Goal: Task Accomplishment & Management: Manage account settings

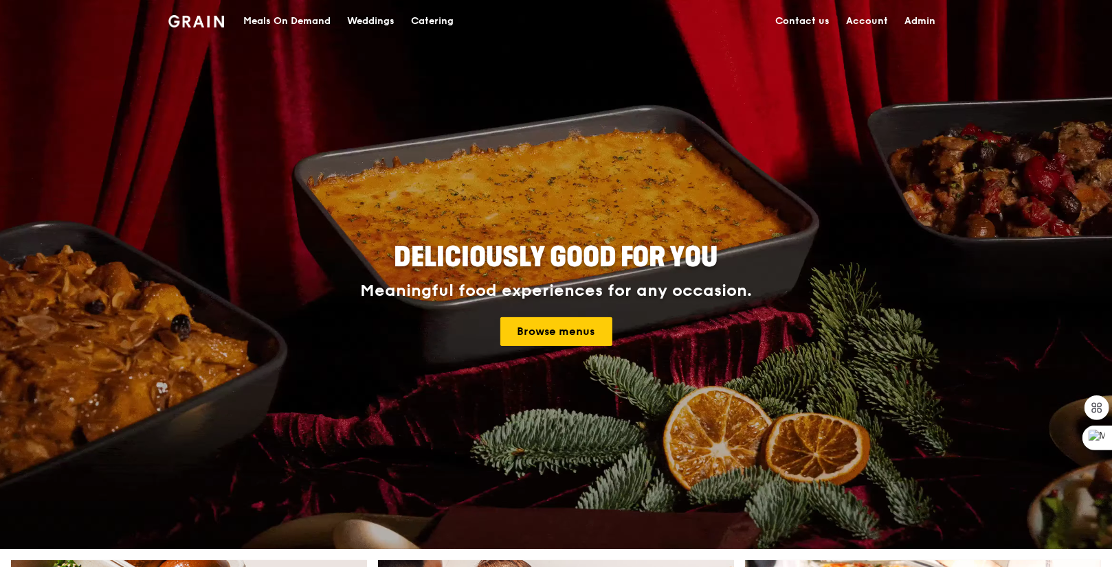
click at [908, 22] on link "Admin" at bounding box center [919, 21] width 47 height 41
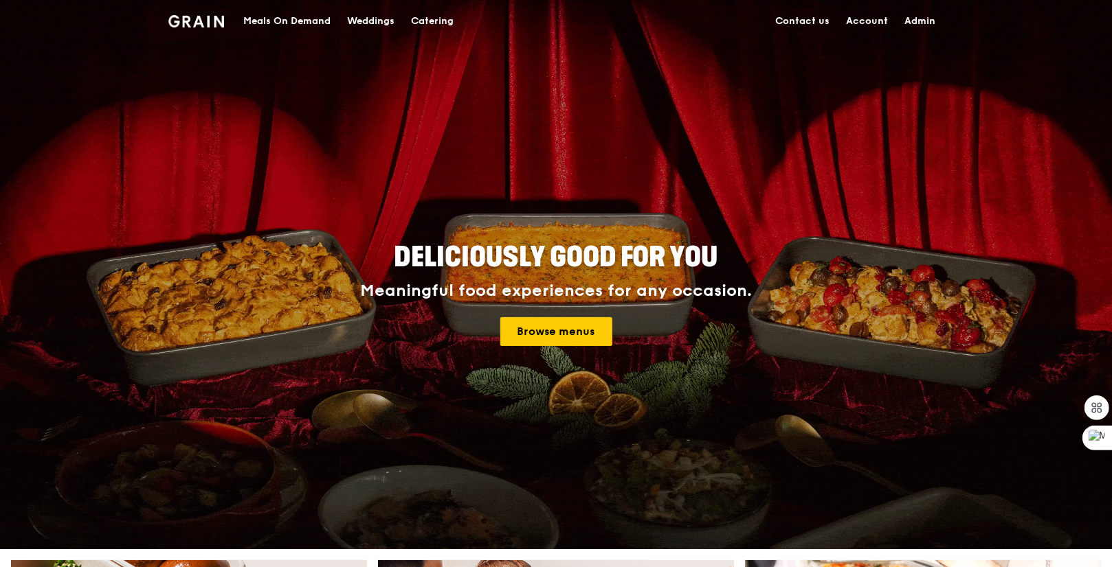
select select "100"
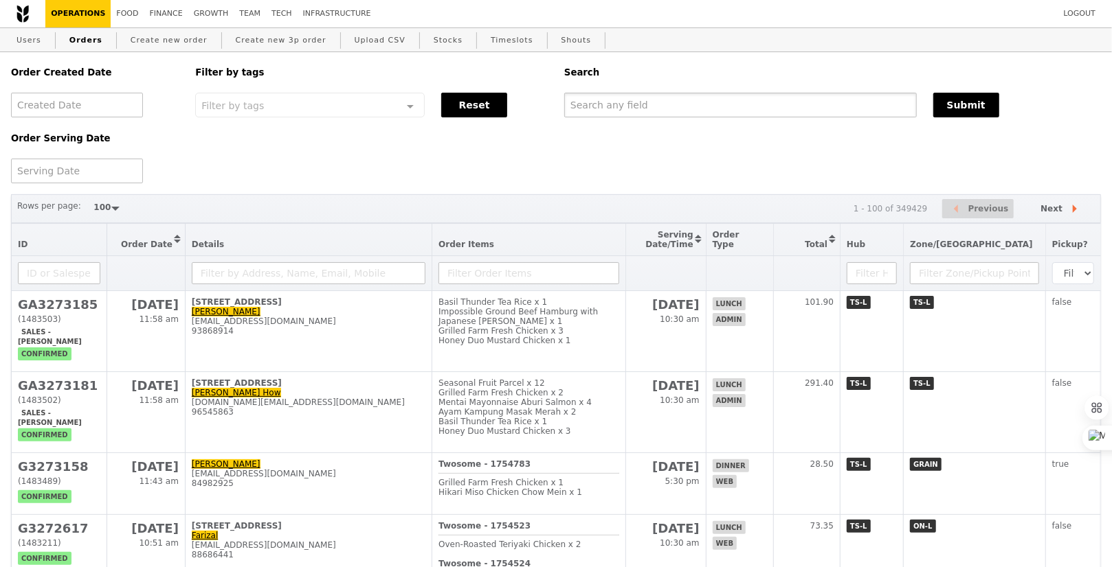
click at [714, 103] on input "text" at bounding box center [740, 105] width 352 height 25
paste input "[EMAIL_ADDRESS][DOMAIN_NAME]"
type input "[EMAIL_ADDRESS][DOMAIN_NAME]"
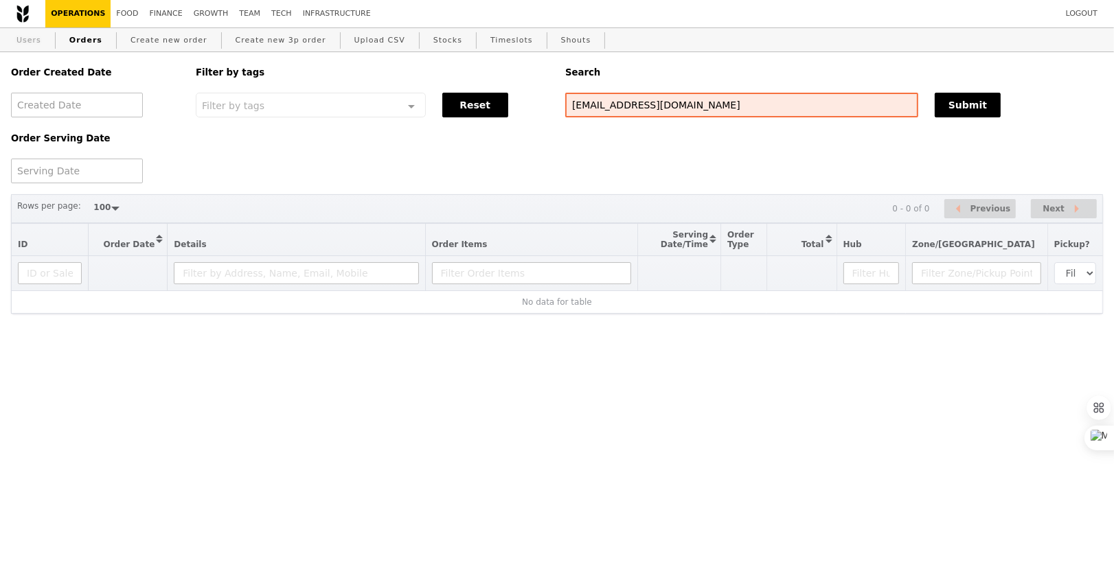
click at [35, 41] on link "Users" at bounding box center [29, 40] width 36 height 25
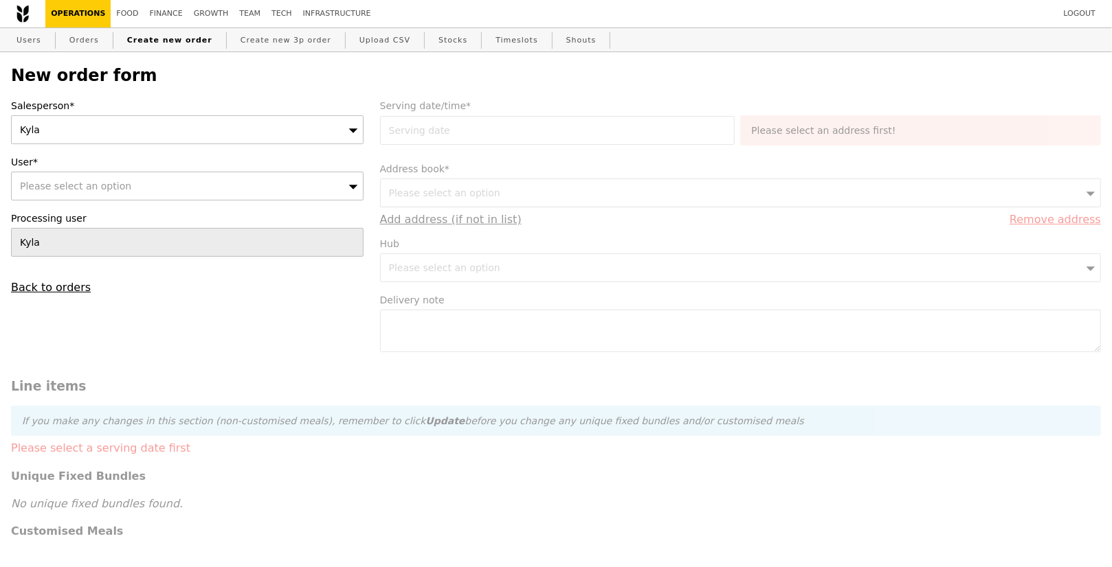
click at [203, 194] on div "Please select an option" at bounding box center [187, 186] width 352 height 29
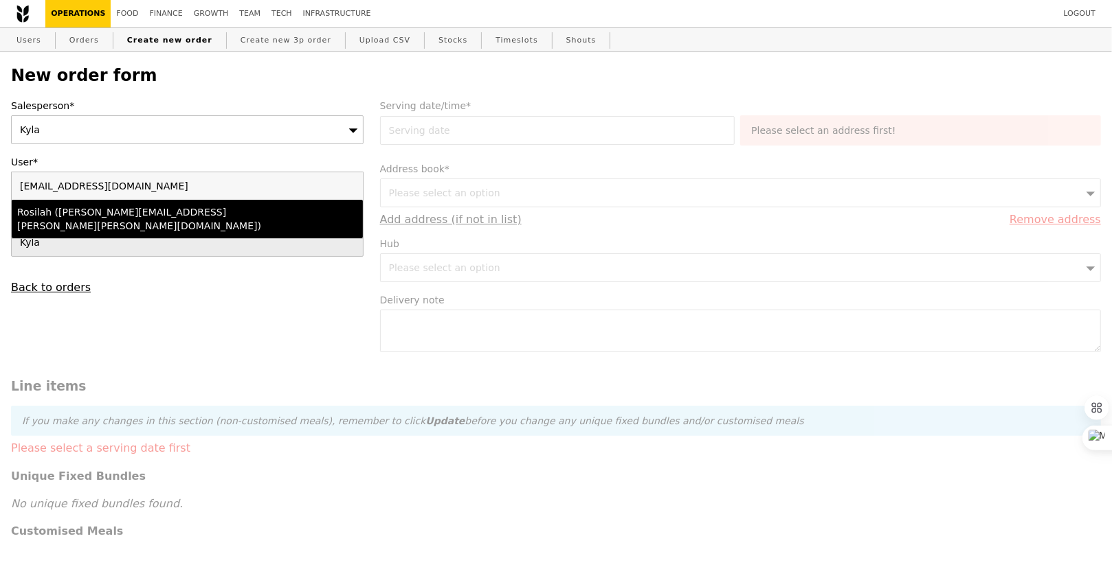
click at [193, 209] on div "Rosilah ([PERSON_NAME][EMAIL_ADDRESS][PERSON_NAME][PERSON_NAME][DOMAIN_NAME])" at bounding box center [144, 218] width 255 height 27
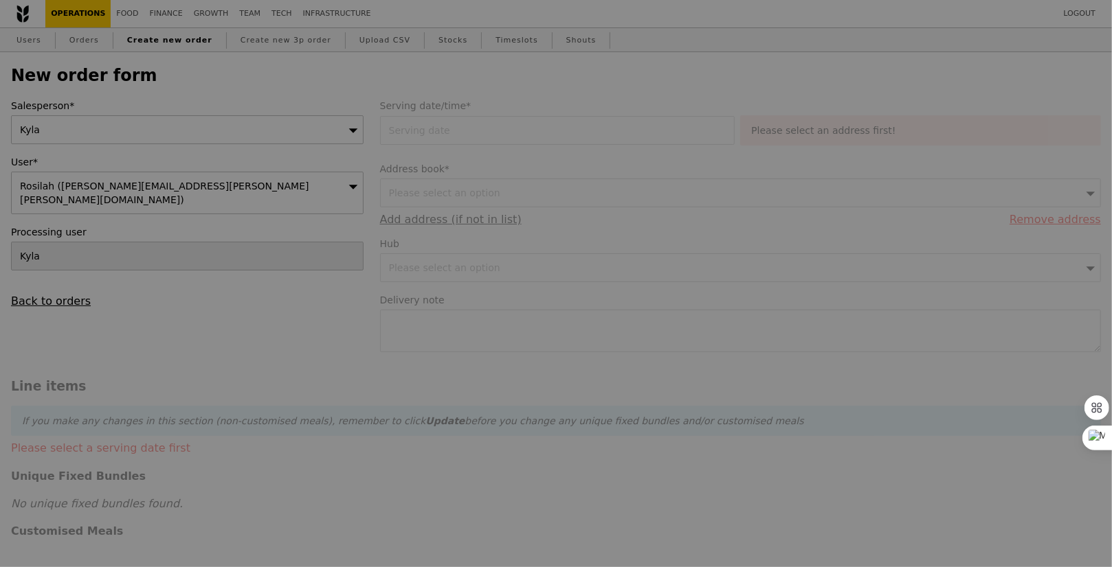
type input "Confirm"
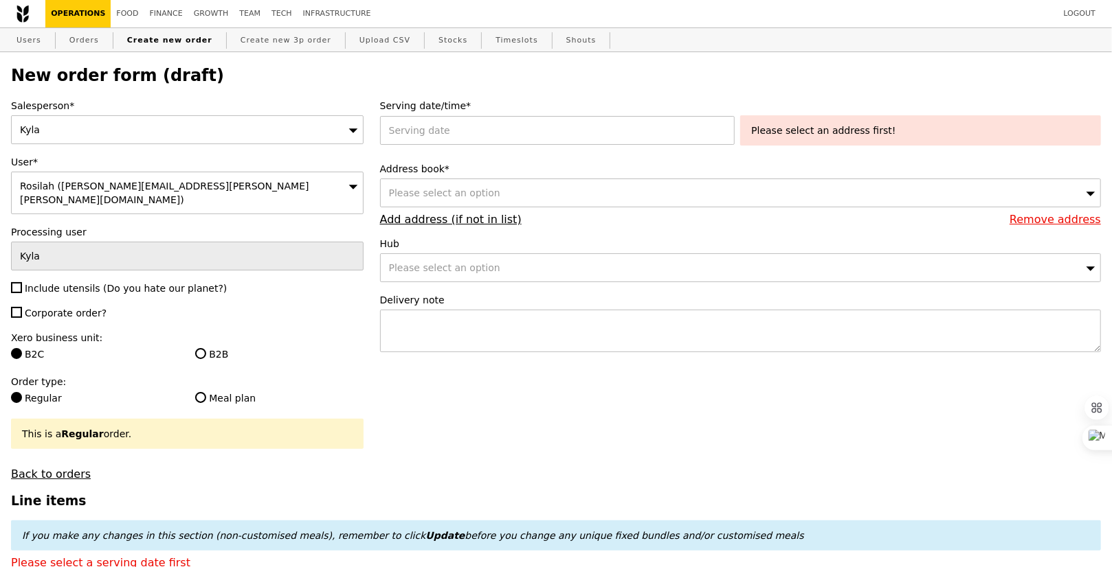
click at [74, 283] on span "Include utensils (Do you hate our planet?)" at bounding box center [126, 288] width 202 height 11
click at [22, 282] on input "Include utensils (Do you hate our planet?)" at bounding box center [16, 287] width 11 height 11
checkbox input "true"
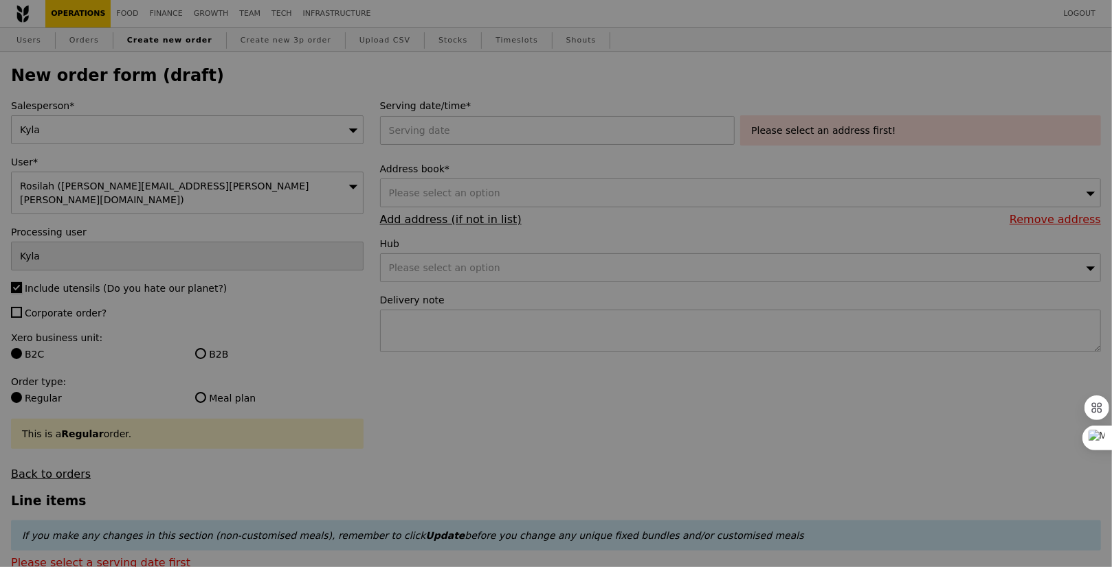
type input "Confirm"
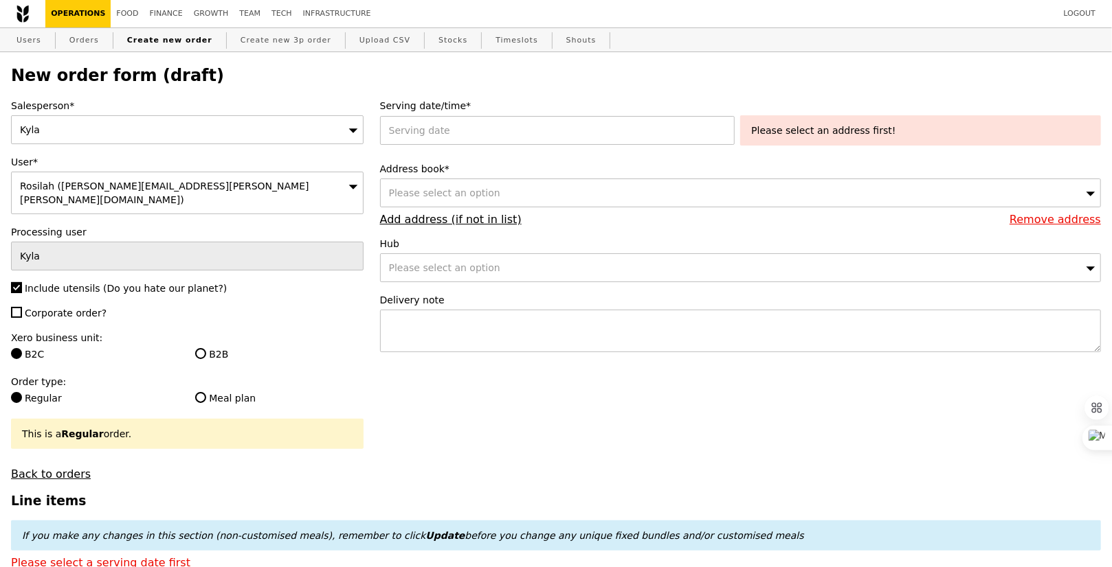
click at [67, 308] on span "Corporate order?" at bounding box center [66, 313] width 82 height 11
click at [22, 307] on input "Corporate order?" at bounding box center [16, 312] width 11 height 11
checkbox input "true"
click at [216, 348] on label "B2B" at bounding box center [279, 355] width 168 height 14
click at [206, 348] on input "B2B" at bounding box center [200, 353] width 11 height 11
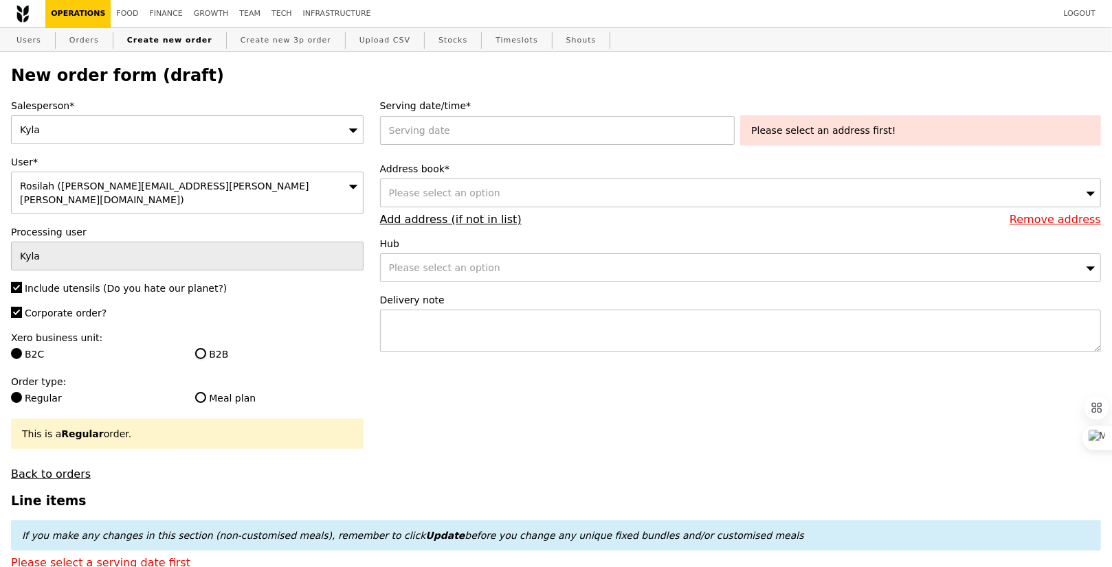
radio input "true"
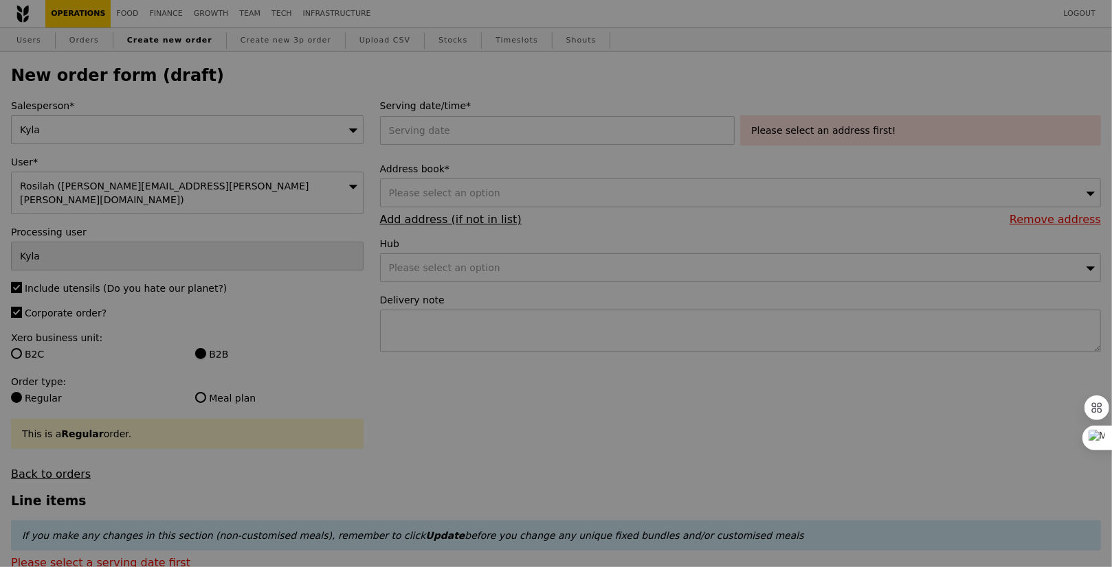
type input "Confirm"
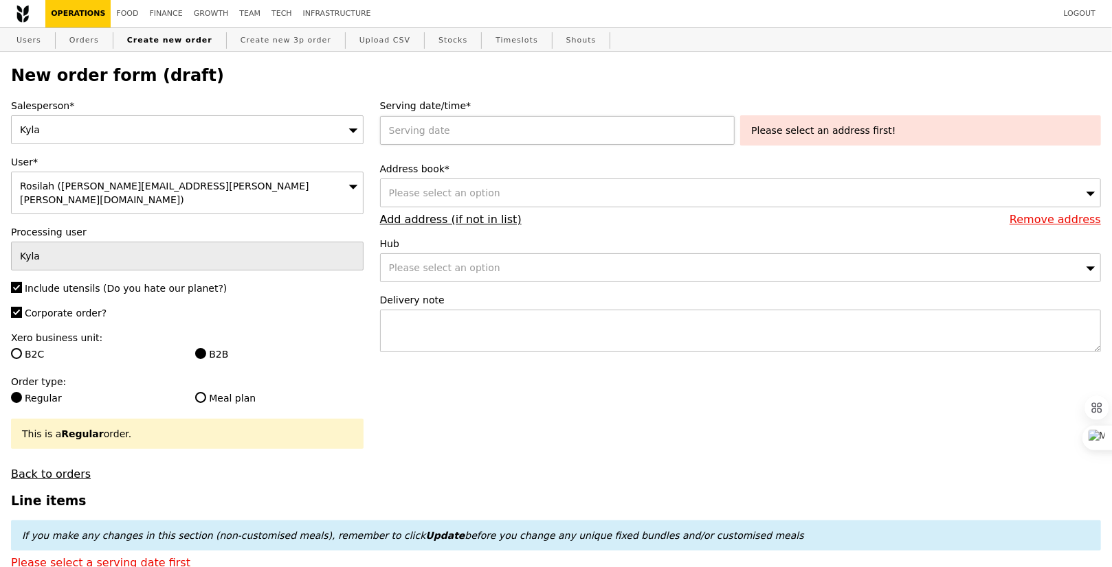
click at [499, 124] on div at bounding box center [560, 130] width 361 height 29
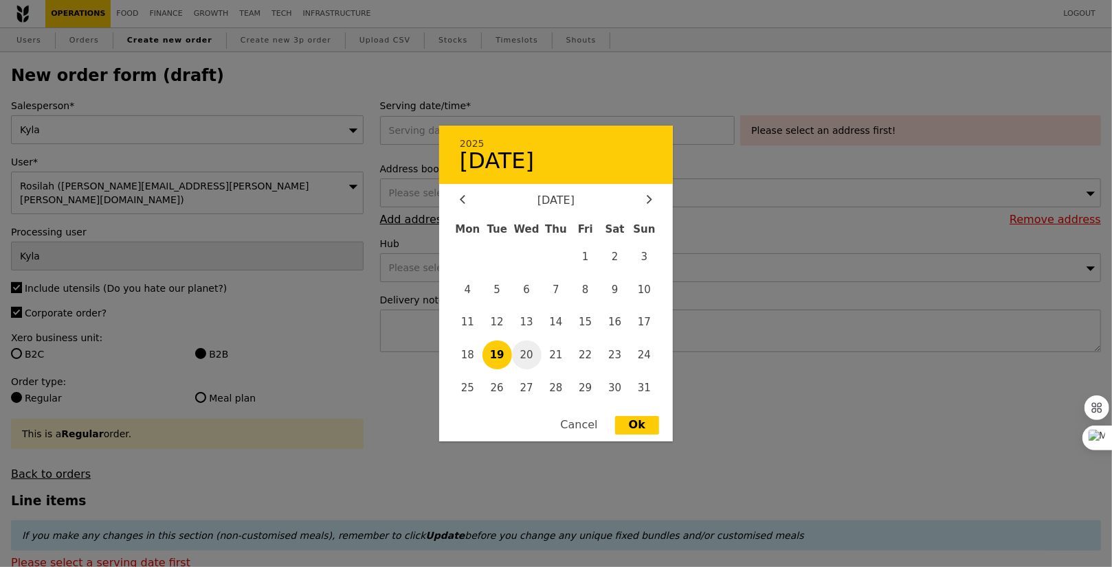
click at [533, 356] on span "20" at bounding box center [527, 356] width 30 height 30
type input "[DATE]"
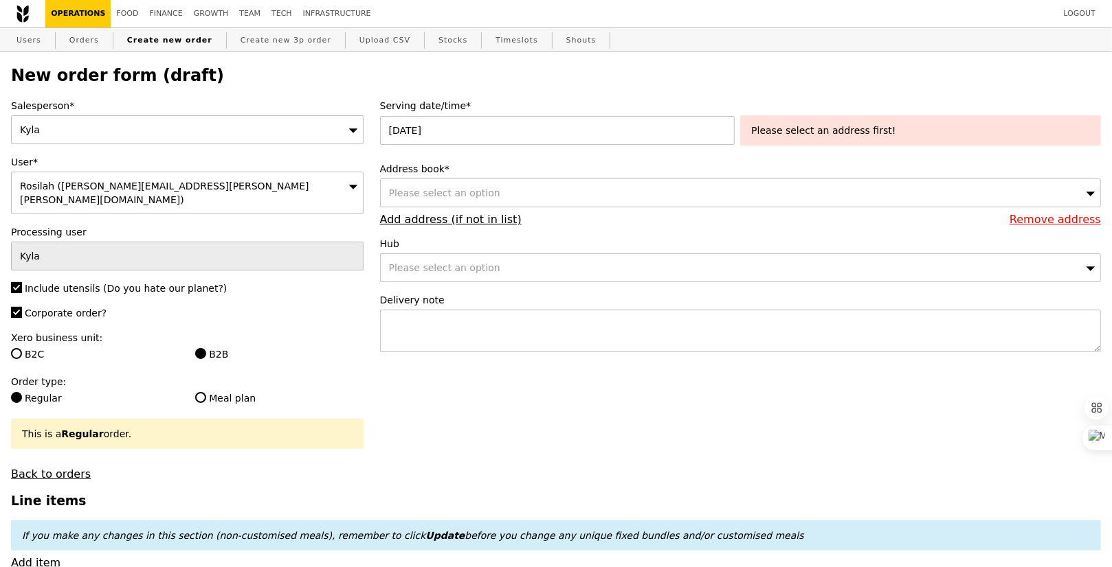
click at [473, 201] on div "Please select an option" at bounding box center [740, 193] width 721 height 29
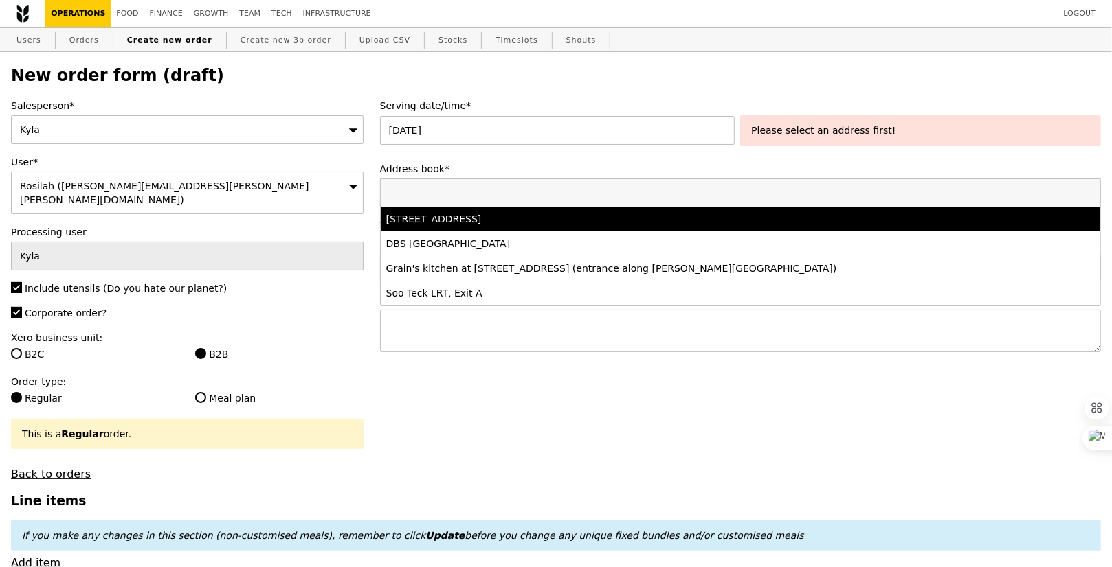
click at [488, 214] on div "8 College Road, #Level 4 -, Singapore 169857" at bounding box center [651, 219] width 531 height 14
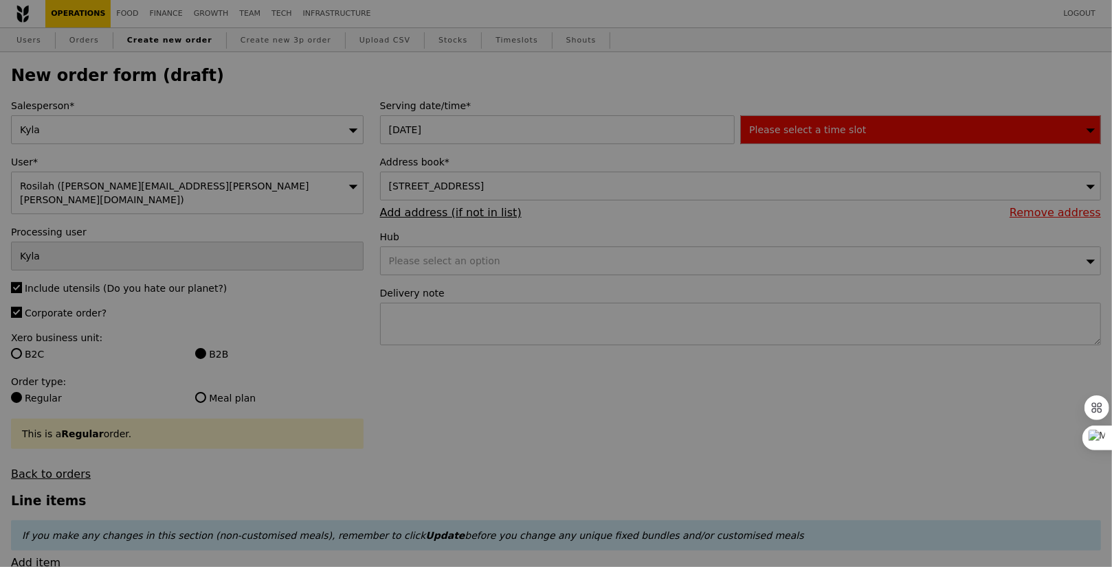
type input "Confirm"
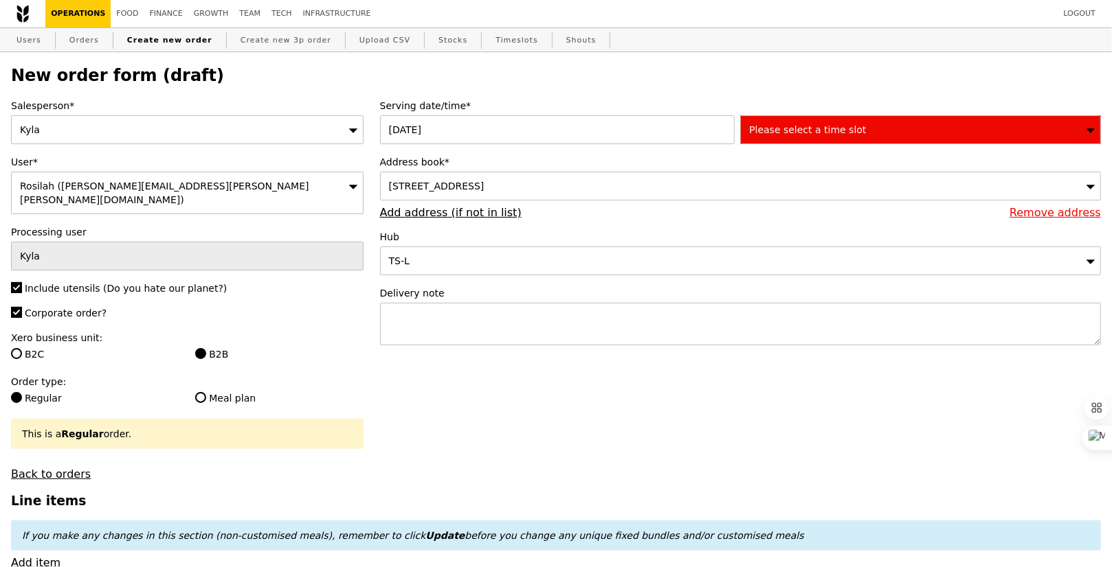
click at [836, 116] on div "Please select a time slot" at bounding box center [920, 129] width 361 height 29
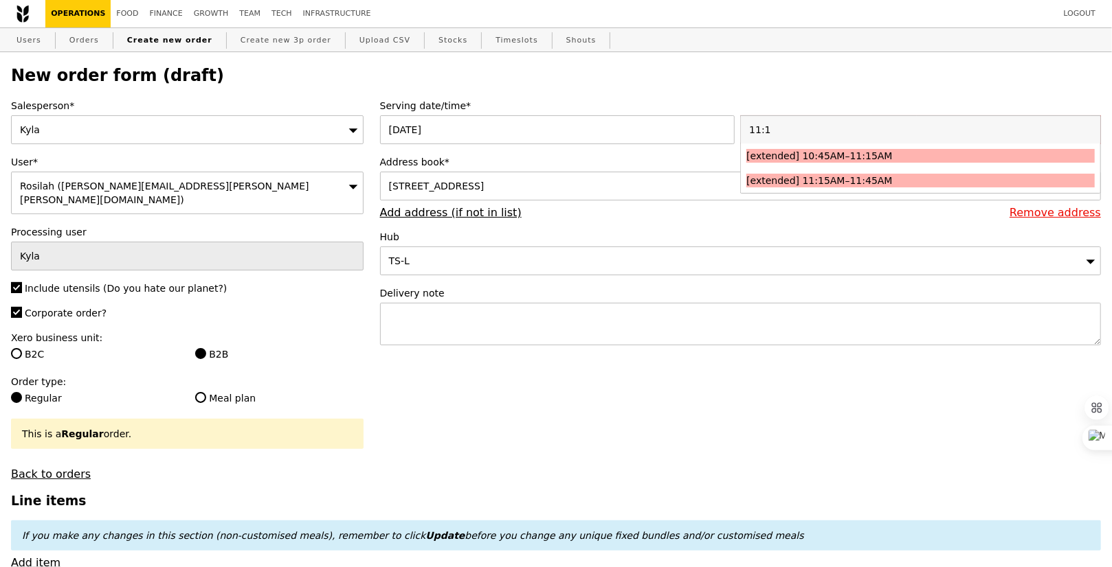
type input "11:15"
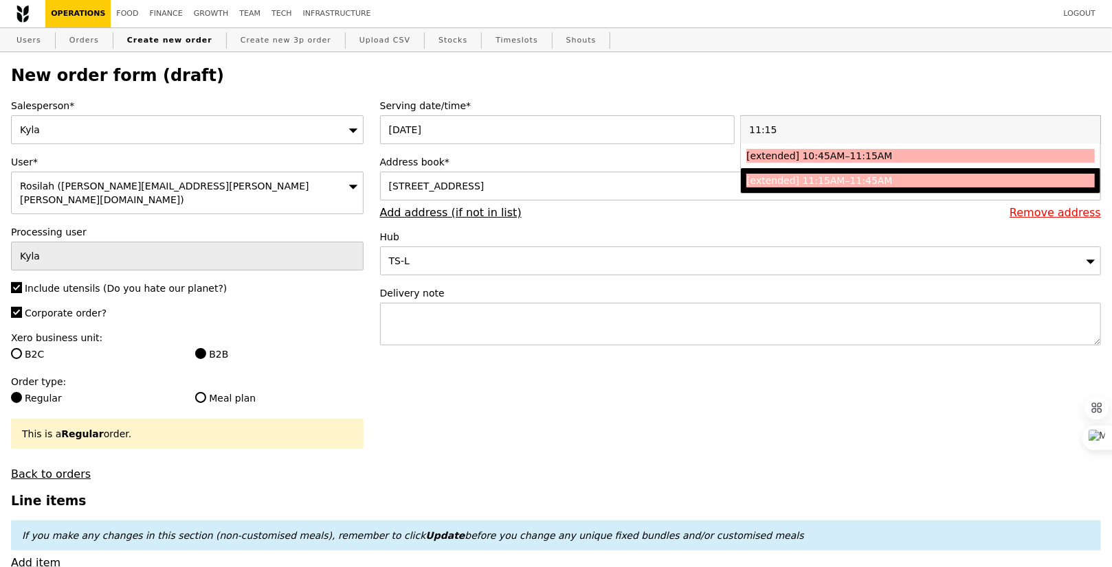
click at [810, 174] on div "[extended] 11:15AM–11:45AM" at bounding box center [876, 181] width 261 height 14
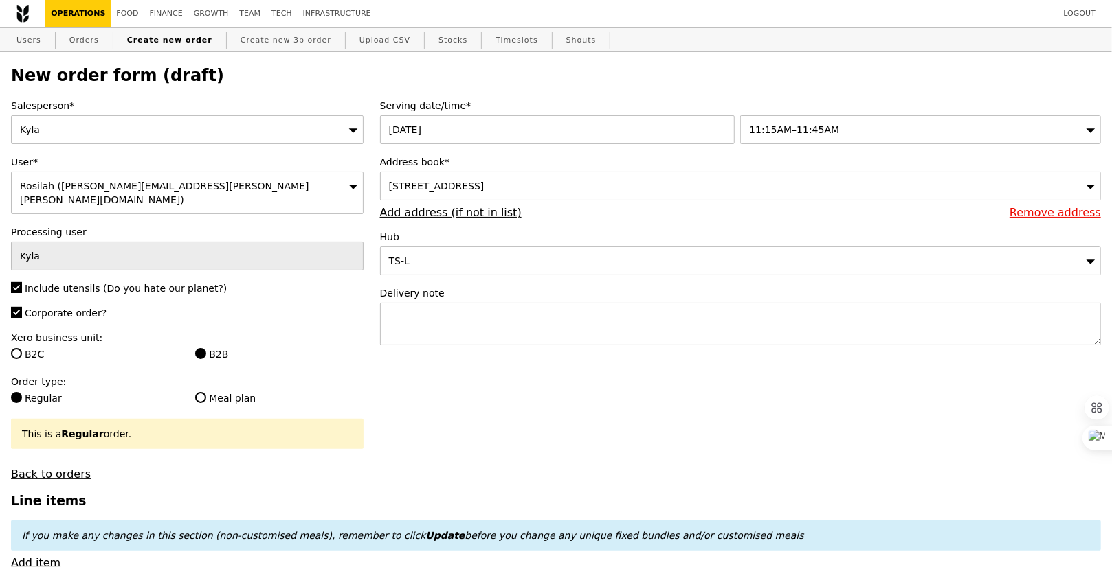
type input "Confirm"
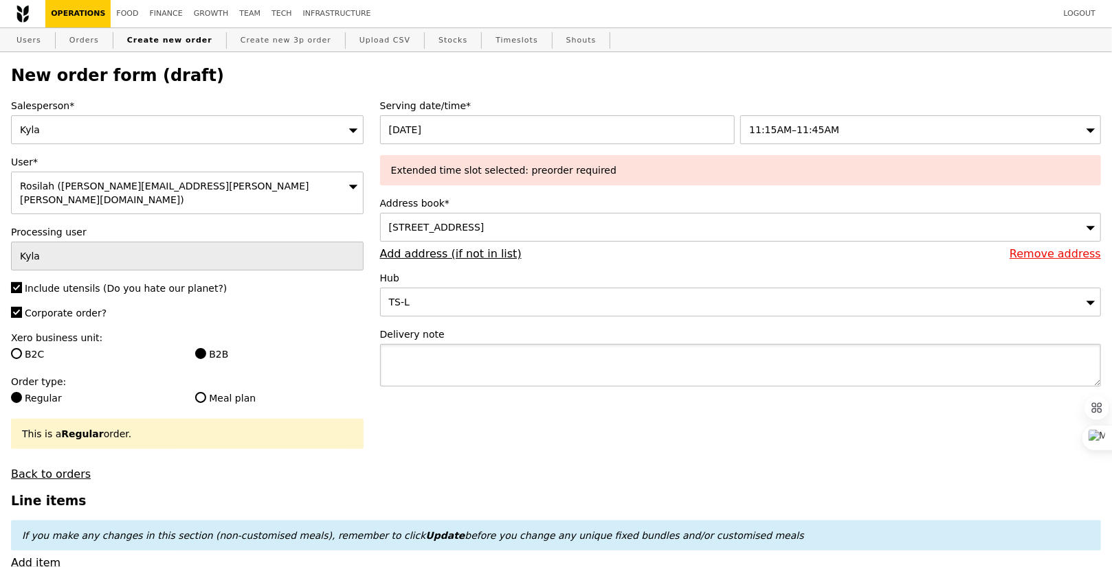
click at [465, 347] on textarea at bounding box center [740, 365] width 721 height 43
click at [415, 357] on textarea "to call host once you are there," at bounding box center [740, 365] width 721 height 43
click at [414, 356] on textarea "[security cleara" at bounding box center [740, 365] width 721 height 43
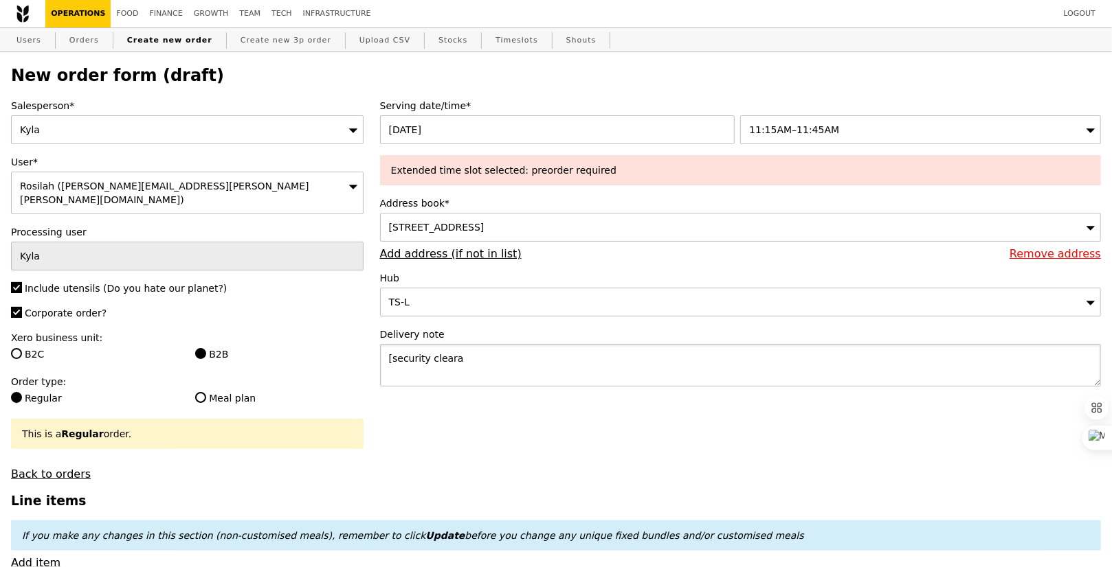
click at [414, 356] on textarea "[security cleara" at bounding box center [740, 365] width 721 height 43
type textarea "f"
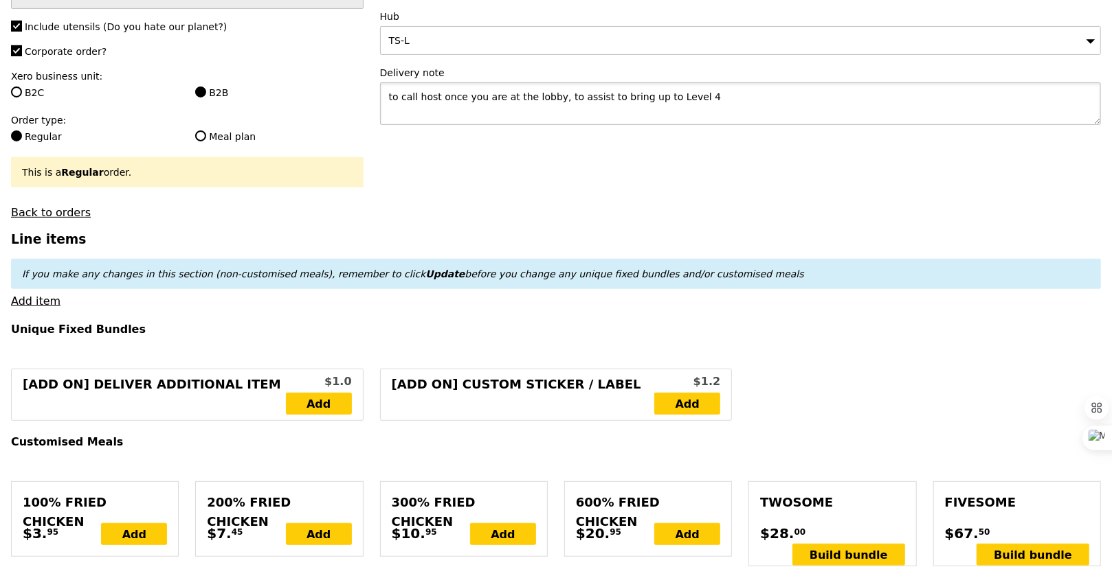
scroll to position [194, 0]
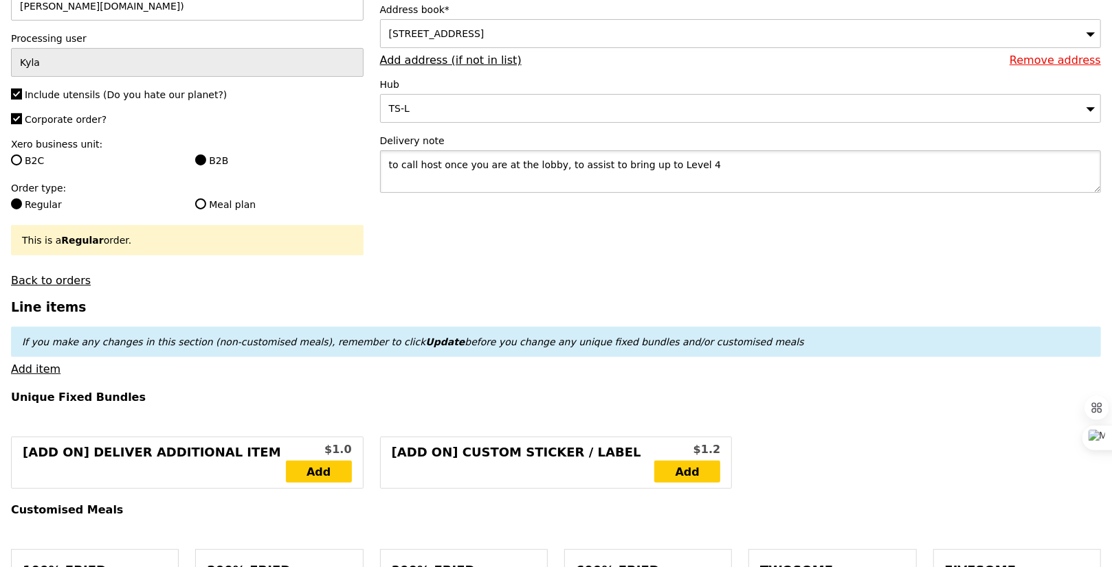
type textarea "to call host once you are at the lobby, to assist to bring up to Level 4"
type input "Confirm"
click at [40, 363] on link "Add item" at bounding box center [35, 369] width 49 height 13
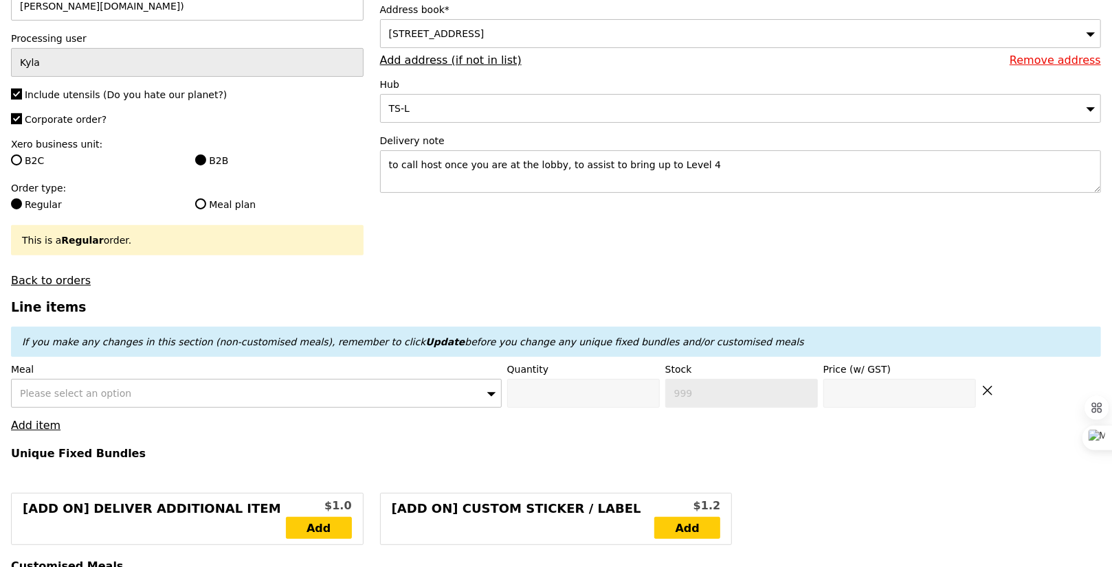
click at [109, 379] on div "Please select an option" at bounding box center [256, 393] width 491 height 29
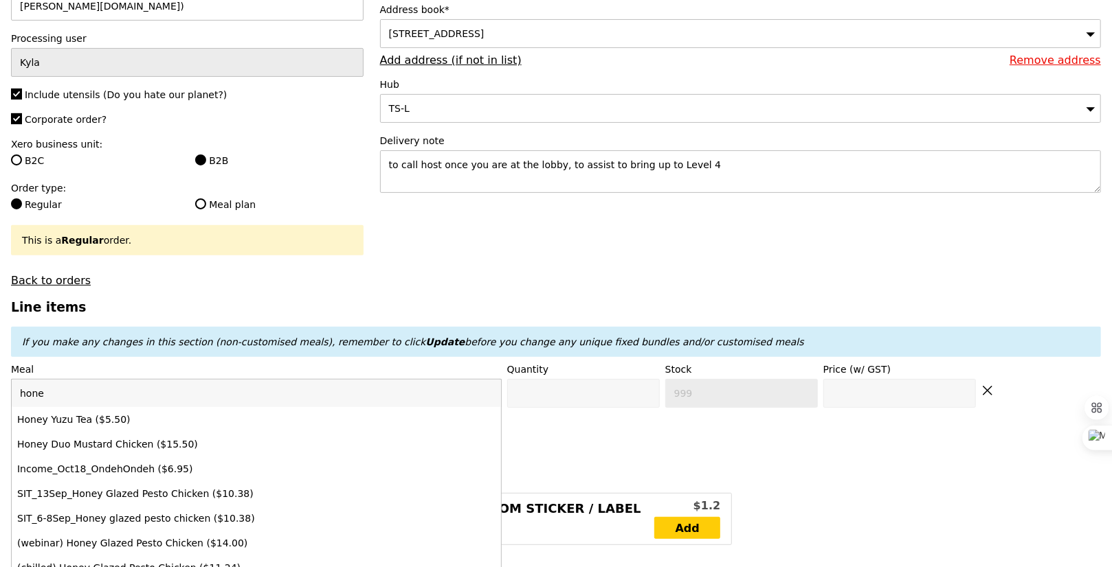
type input "honey"
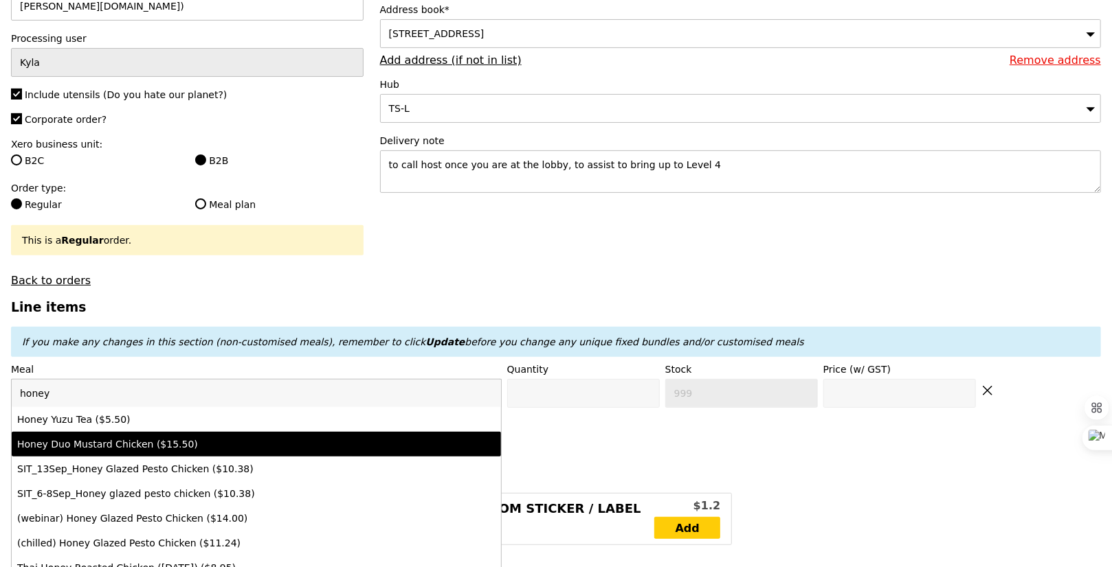
click at [144, 438] on div "Honey Duo Mustard Chicken ($15.50)" at bounding box center [196, 445] width 359 height 14
type input "Confirm anyway"
type input "0"
type input "428"
type input "15.5"
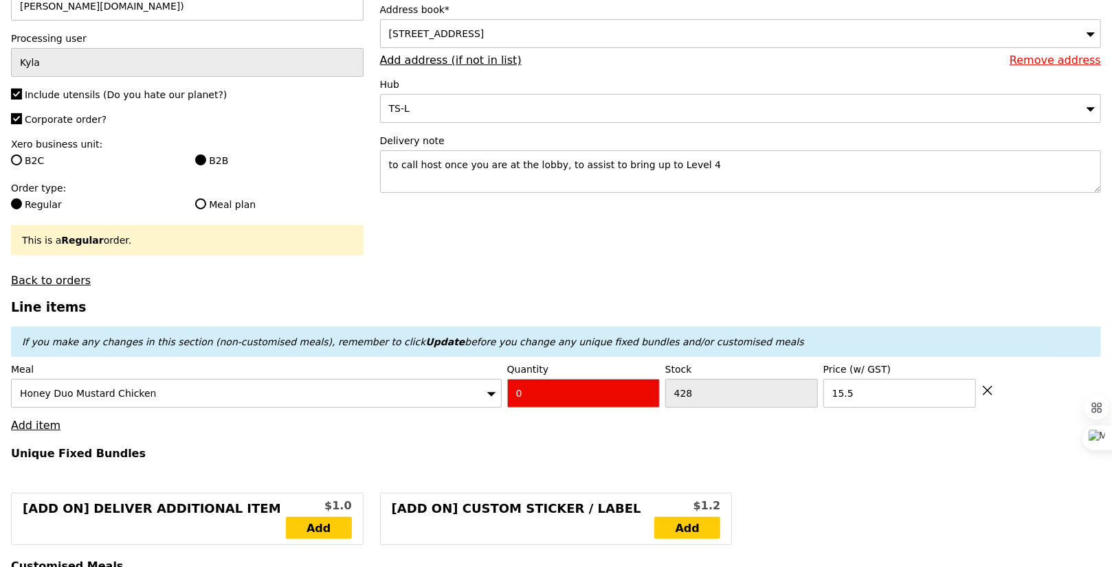
click at [554, 379] on input "0" at bounding box center [583, 393] width 153 height 29
type input "Confirm"
type input "30"
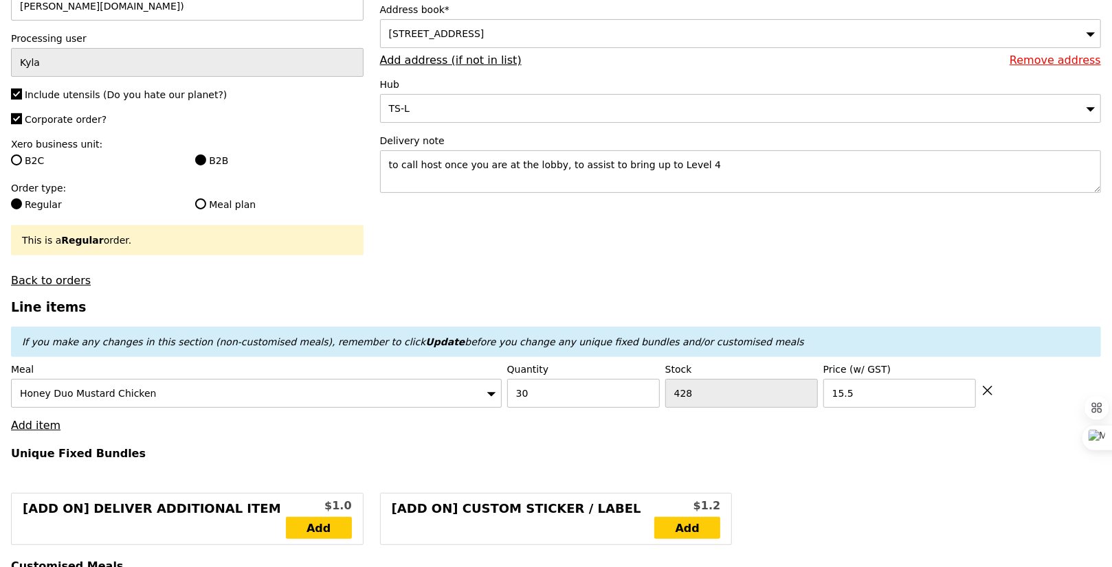
scroll to position [300, 0]
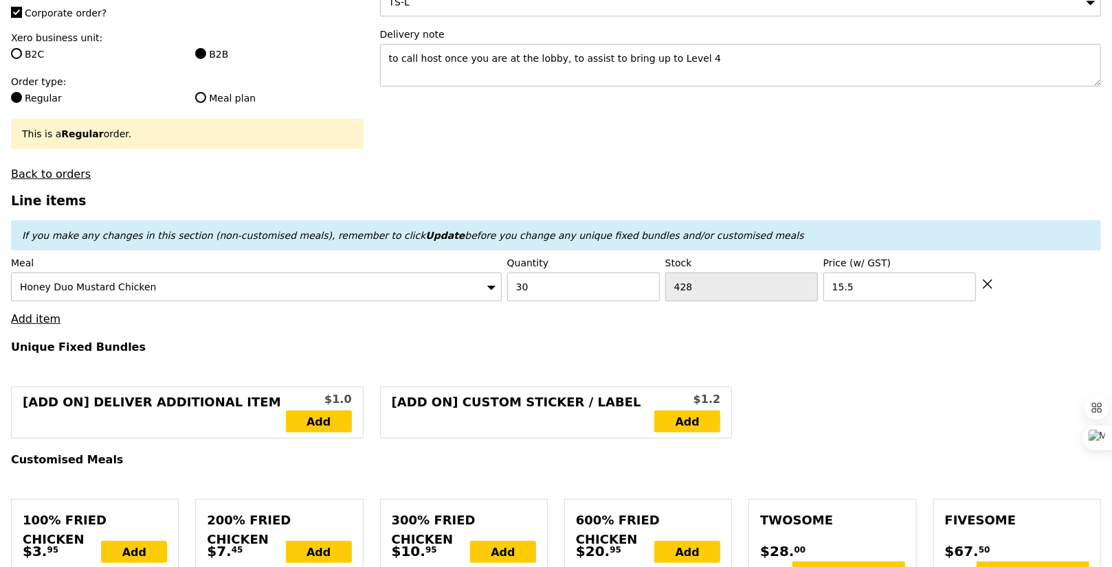
type input "Loading..."
type input "465.00"
type input "3.62"
type input "3.95"
type input "468.95"
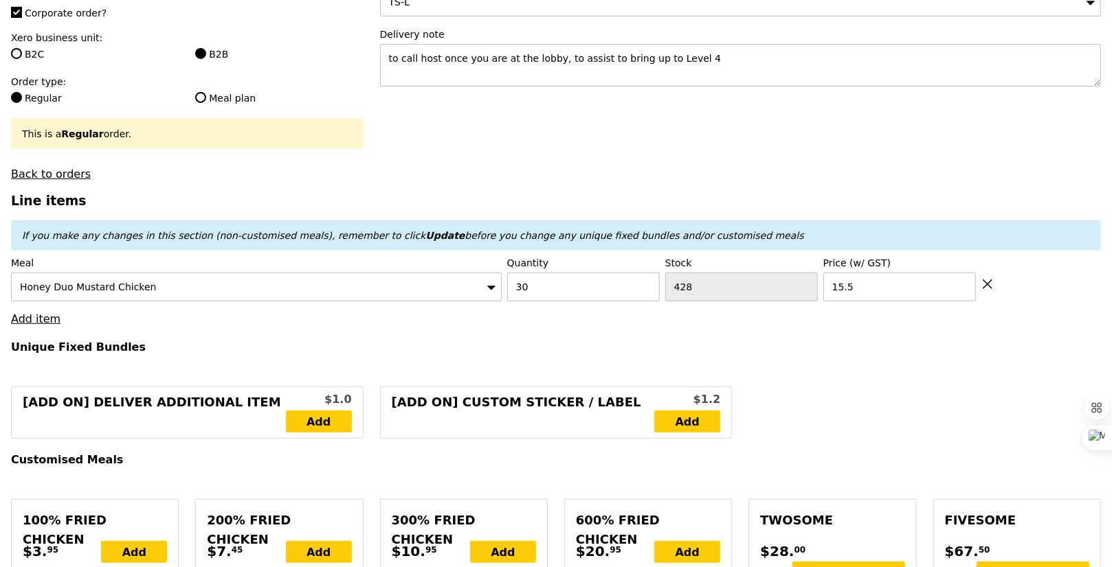
type input "Confirm"
click at [33, 313] on link "Add item" at bounding box center [35, 319] width 49 height 13
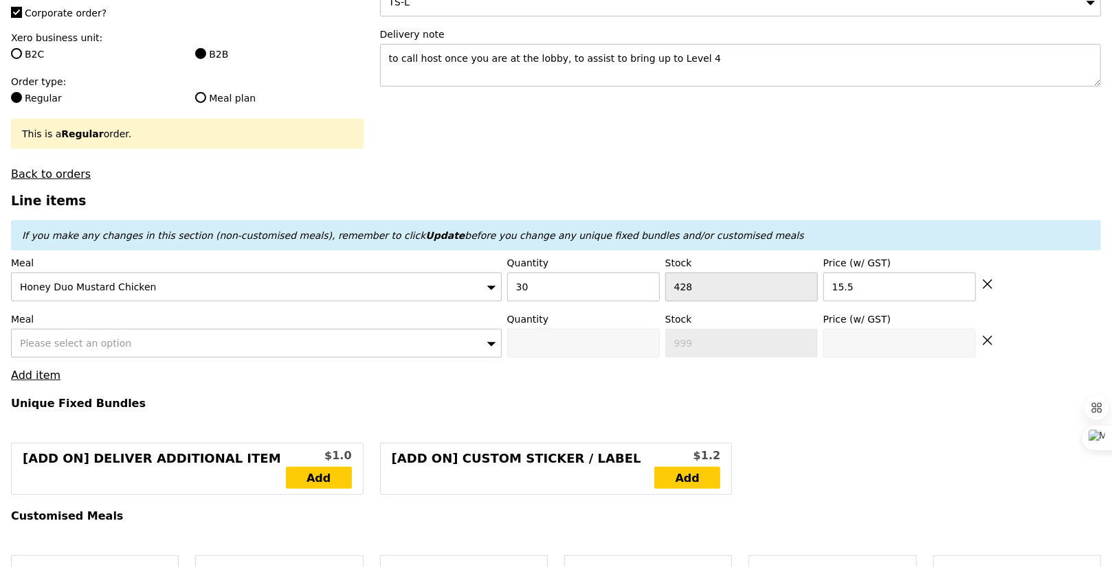
click at [63, 338] on span "Please select an option" at bounding box center [75, 343] width 111 height 11
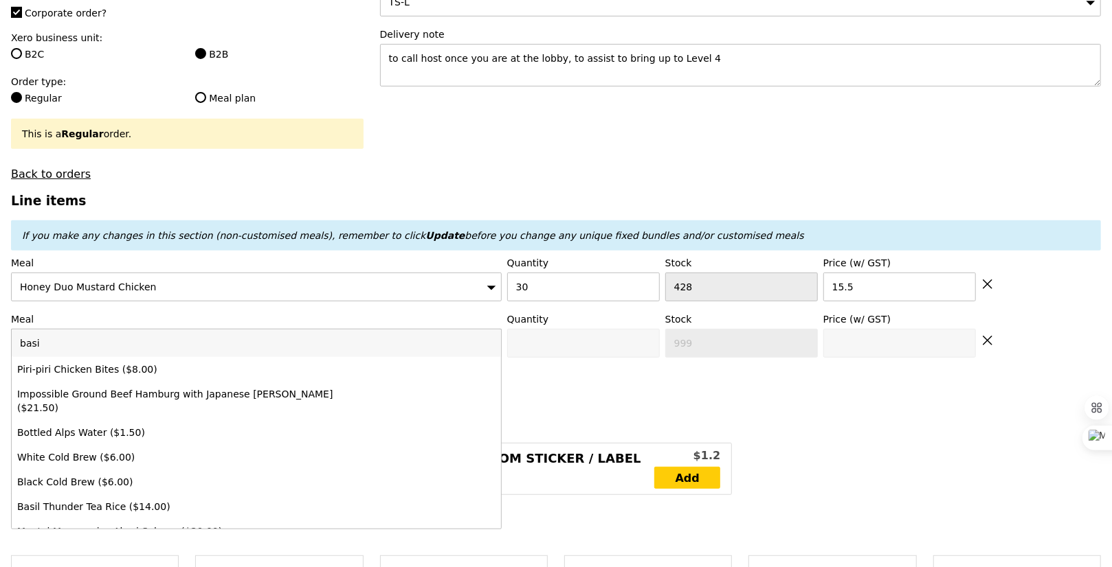
type input "basil"
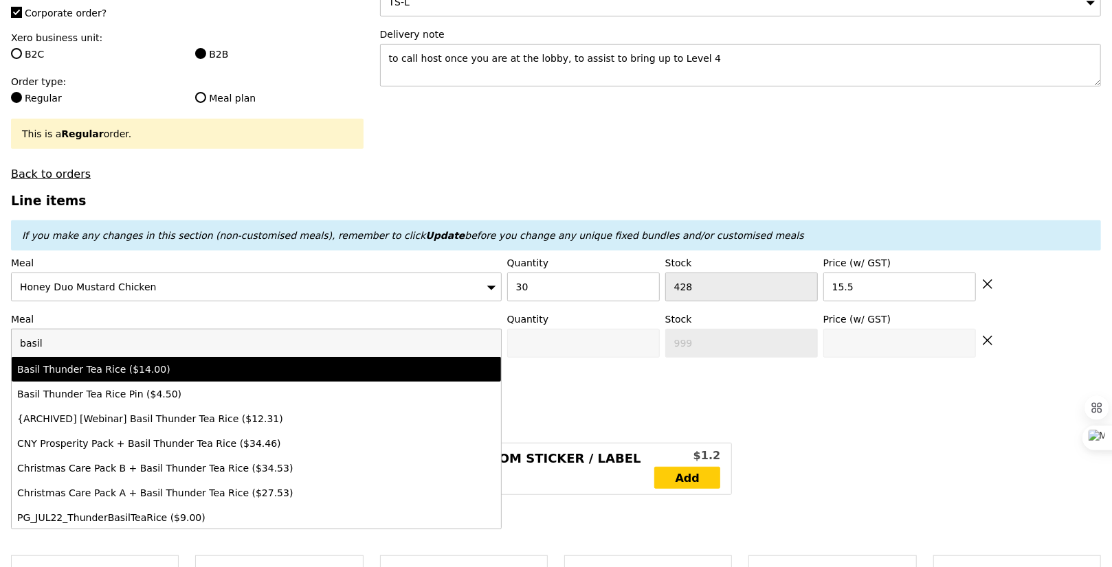
click at [155, 363] on div "Basil Thunder Tea Rice ($14.00)" at bounding box center [196, 370] width 359 height 14
type input "Confirm anyway"
type input "0"
type input "480"
type input "14.0"
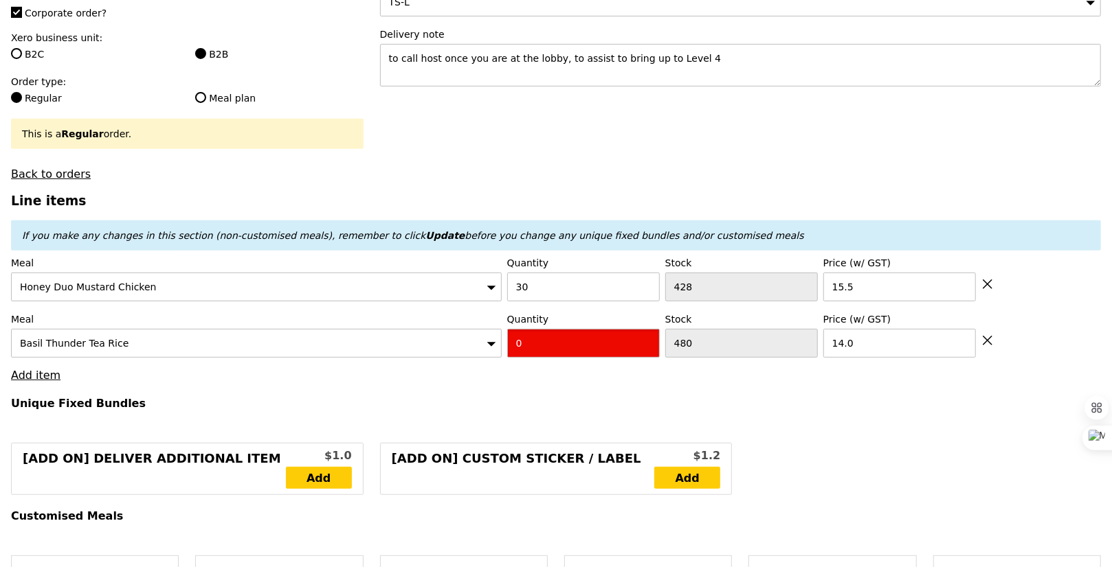
click at [526, 329] on input "0" at bounding box center [583, 343] width 153 height 29
type input "Confirm"
type input "1"
click at [41, 369] on link "Add item" at bounding box center [35, 375] width 49 height 13
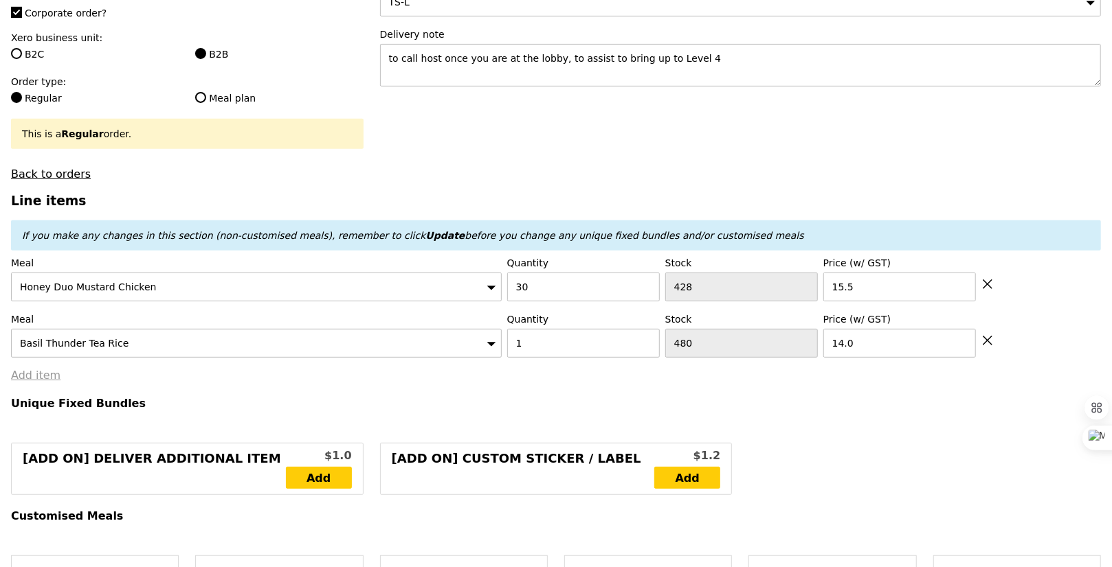
type input "Loading..."
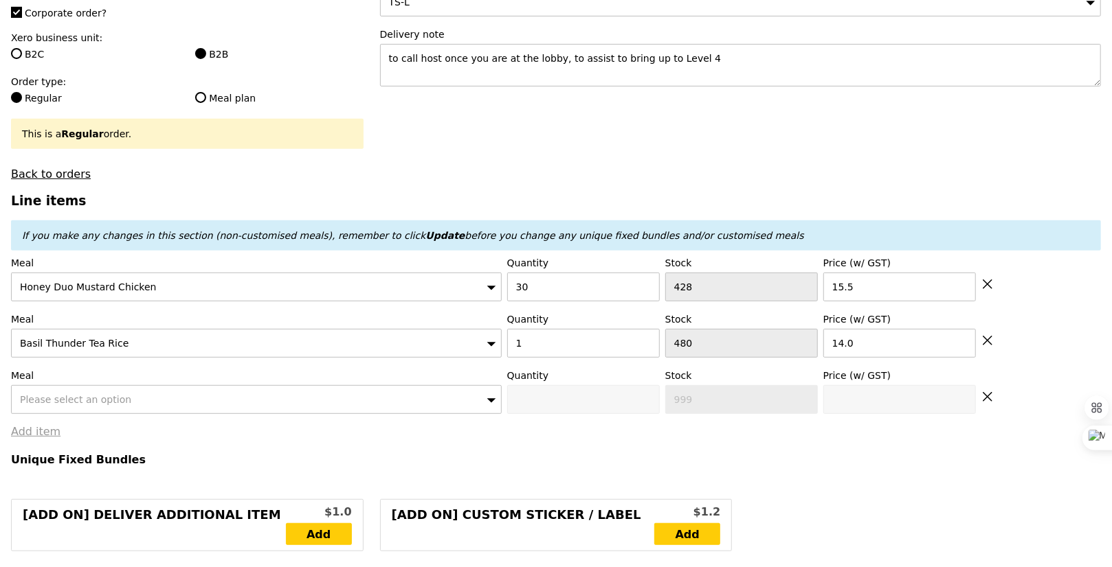
type input "479.00"
type input "482.95"
type input "Confirm"
click at [80, 394] on span "Please select an option" at bounding box center [75, 399] width 111 height 11
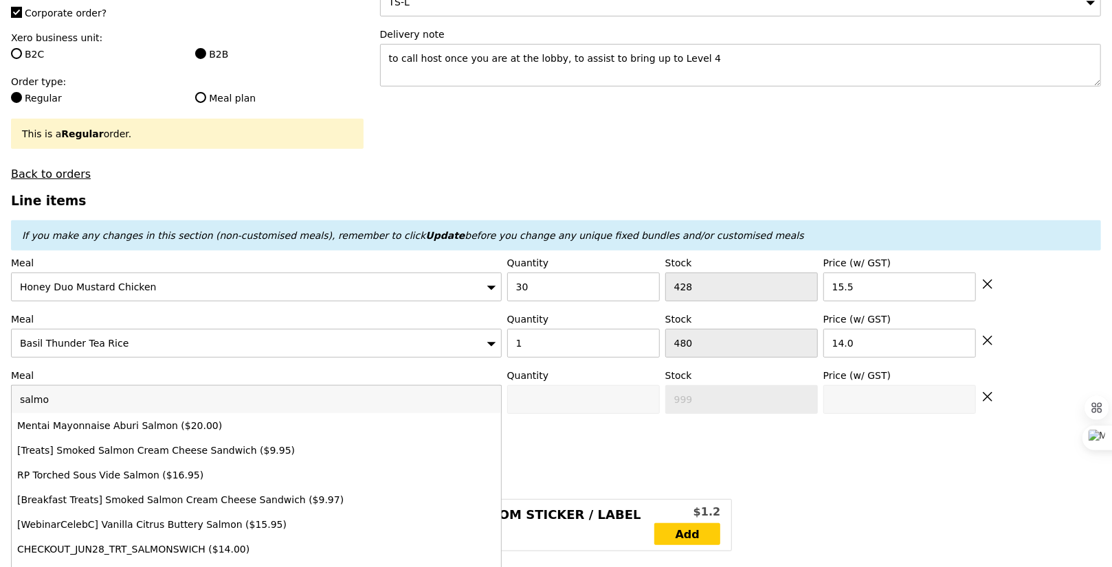
type input "salmon"
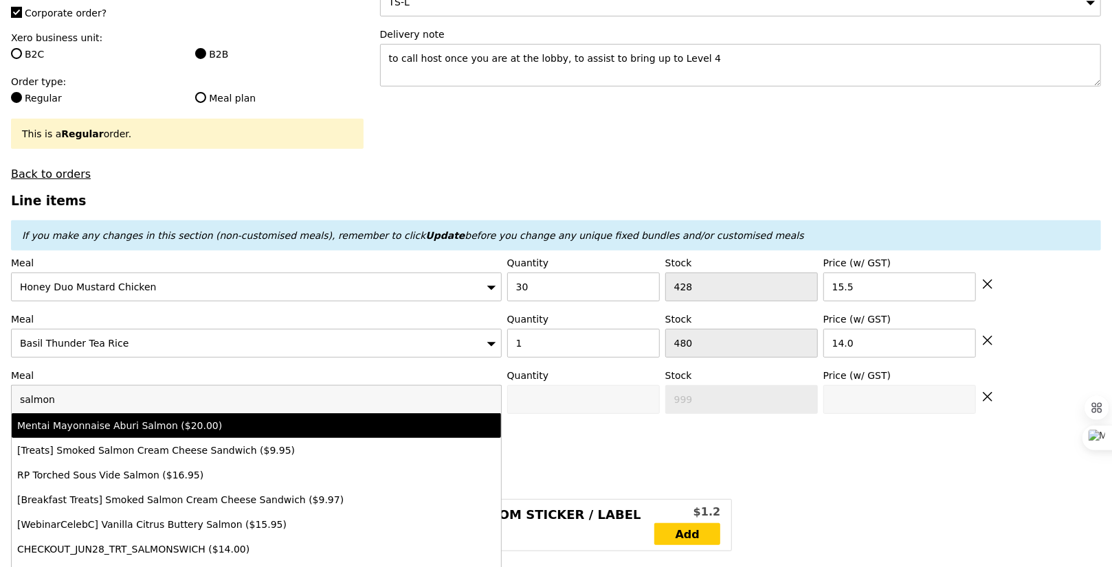
click at [146, 419] on div "Mentai Mayonnaise Aburi Salmon ($20.00)" at bounding box center [196, 426] width 359 height 14
type input "Confirm anyway"
type input "0"
type input "470"
type input "20.0"
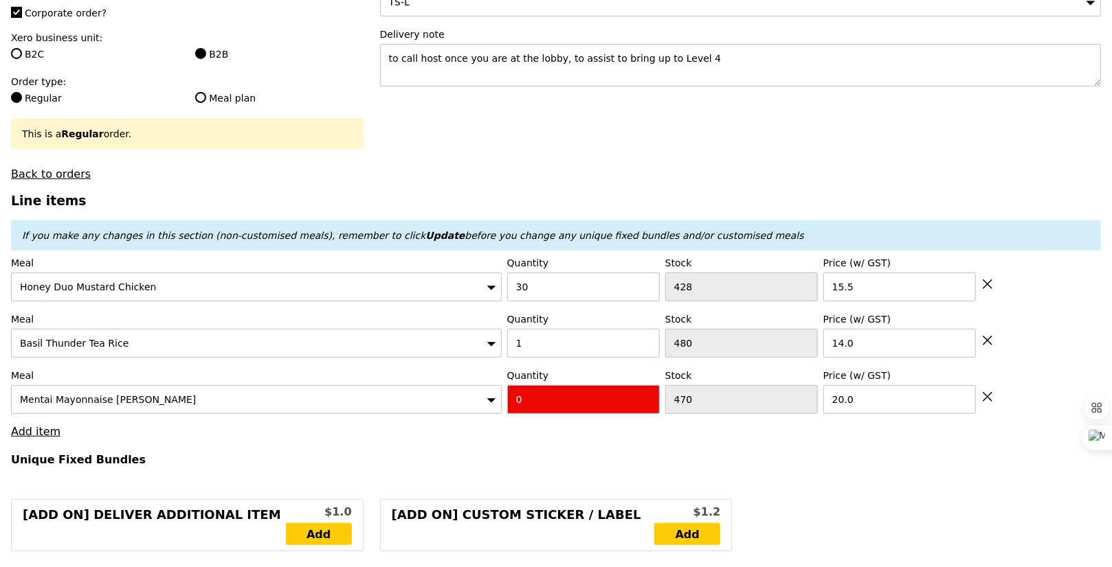
click at [521, 385] on input "0" at bounding box center [583, 399] width 153 height 29
type input "Confirm"
type input "4"
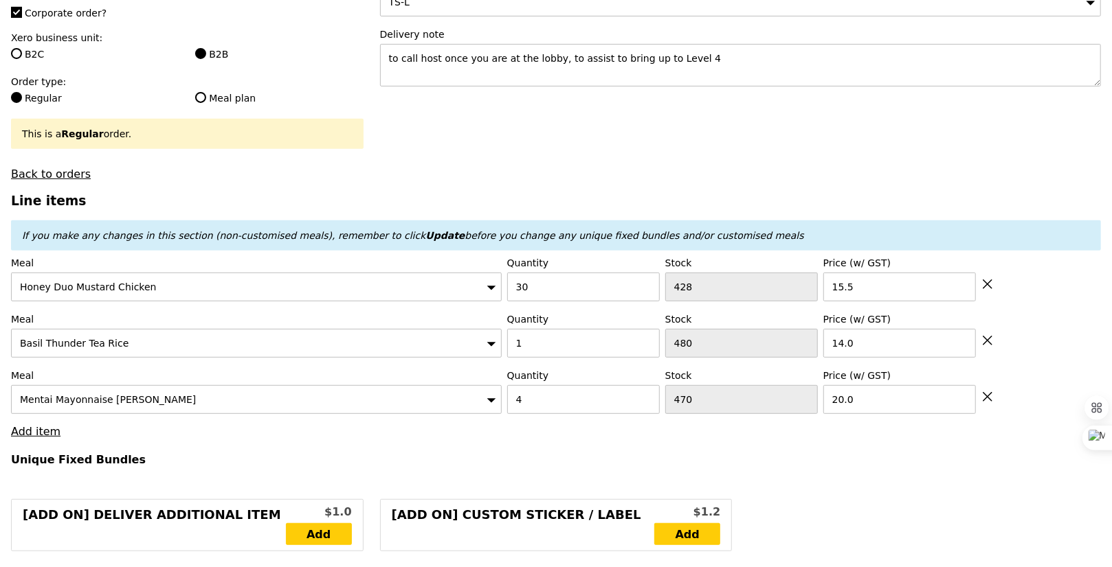
type input "Loading..."
type input "559.00"
type input "562.95"
type input "Confirm"
click at [842, 273] on input "15.5" at bounding box center [899, 287] width 153 height 29
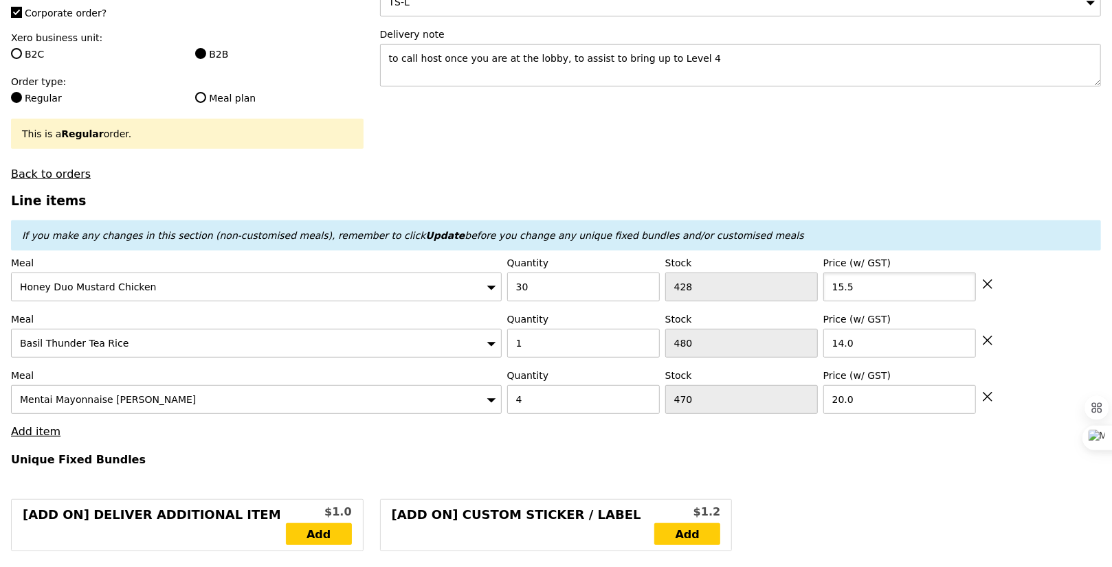
click at [842, 273] on input "15.5" at bounding box center [899, 287] width 153 height 29
type input "12"
click at [844, 329] on input "14.0" at bounding box center [899, 343] width 153 height 29
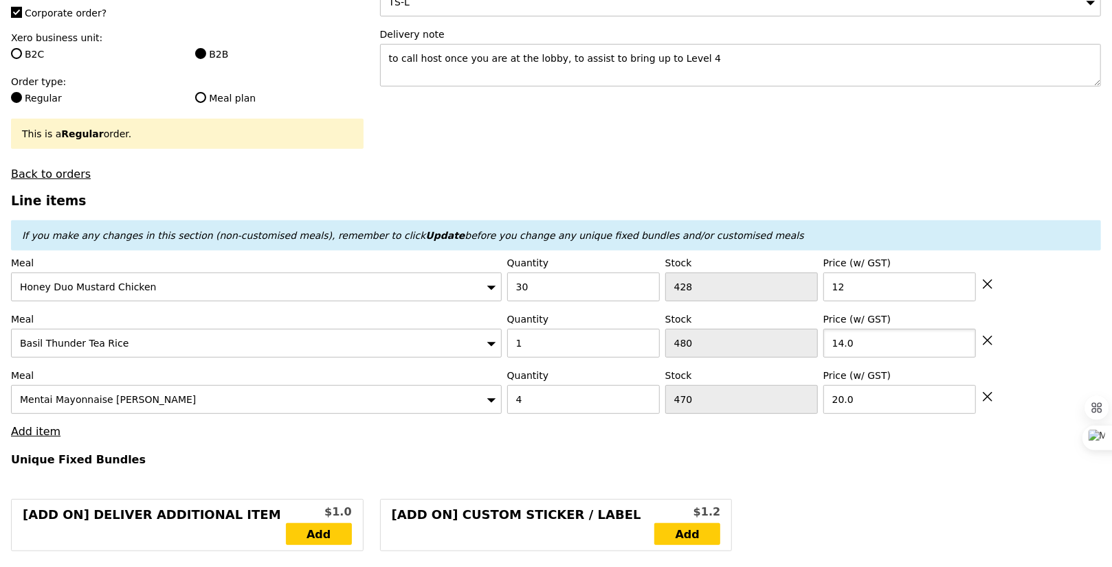
click at [844, 329] on input "14.0" at bounding box center [899, 343] width 153 height 29
type input "12"
click at [1043, 313] on div "Meal Basil Thunder Tea Rice Quantity 1 Stock 480 Price (w/ GST) 12" at bounding box center [556, 335] width 1090 height 45
type input "Loading..."
type input "454.00"
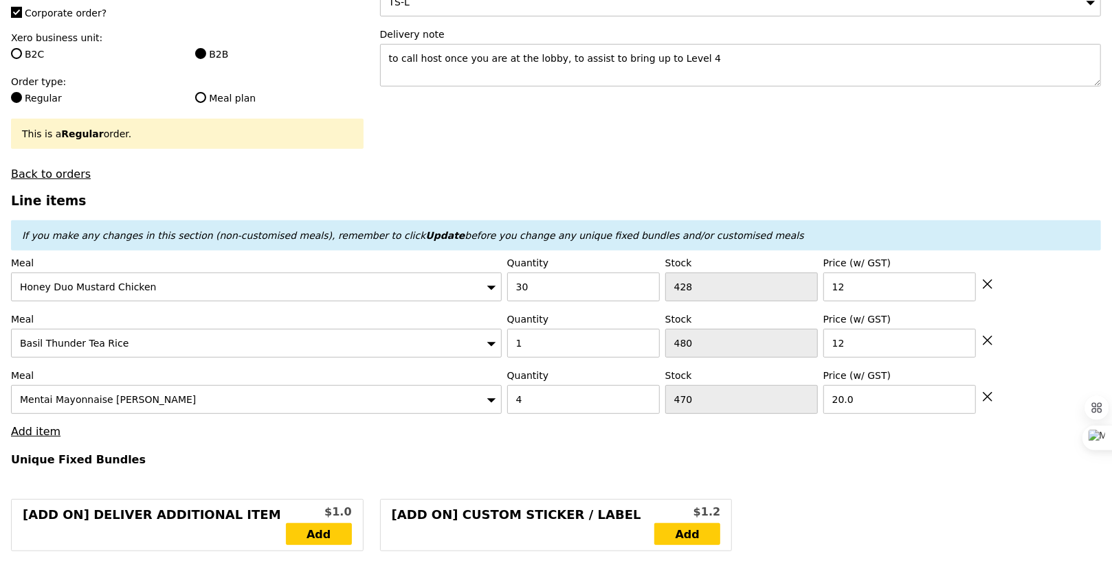
type input "457.95"
type input "Loading..."
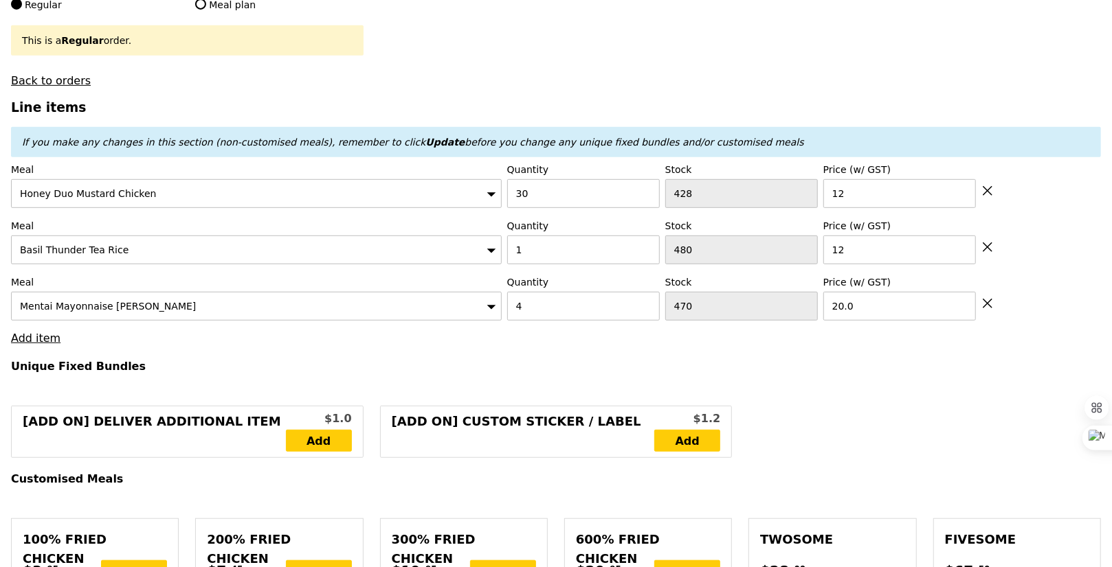
scroll to position [438, 0]
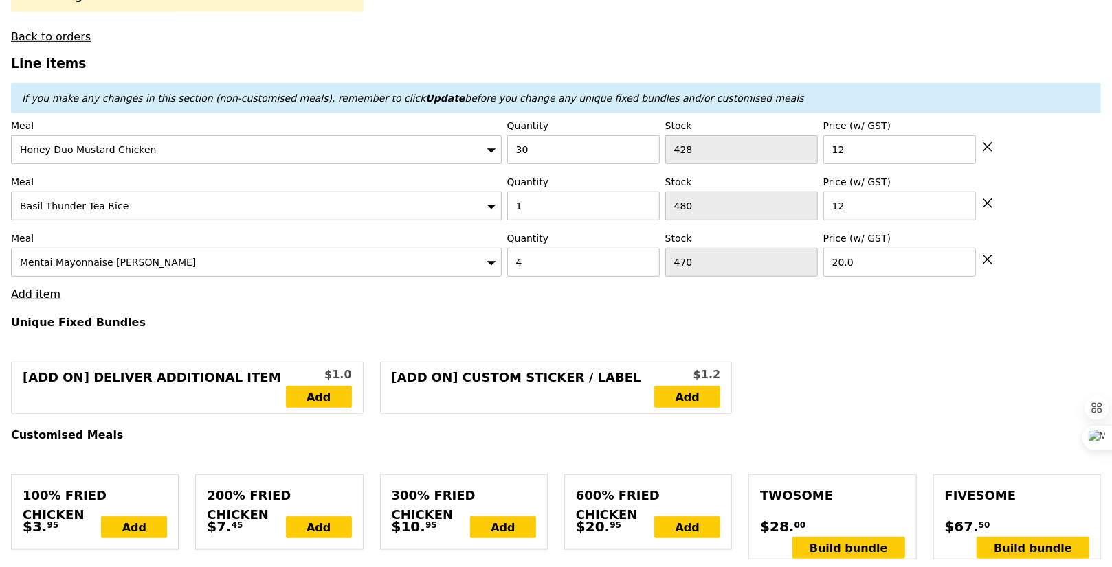
type input "452.00"
type input "455.95"
type input "Confirm"
click at [865, 135] on input "12" at bounding box center [899, 149] width 153 height 29
click at [858, 135] on input "13.08" at bounding box center [899, 149] width 153 height 29
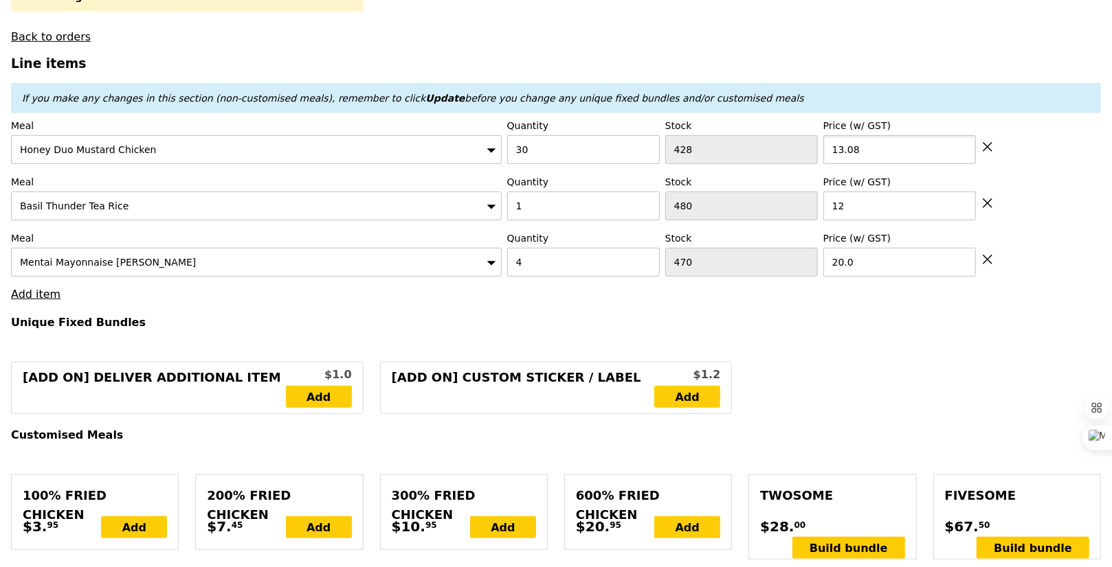
click at [858, 135] on input "13.08" at bounding box center [899, 149] width 153 height 29
type input "13.08"
click at [838, 192] on input "12" at bounding box center [899, 206] width 153 height 29
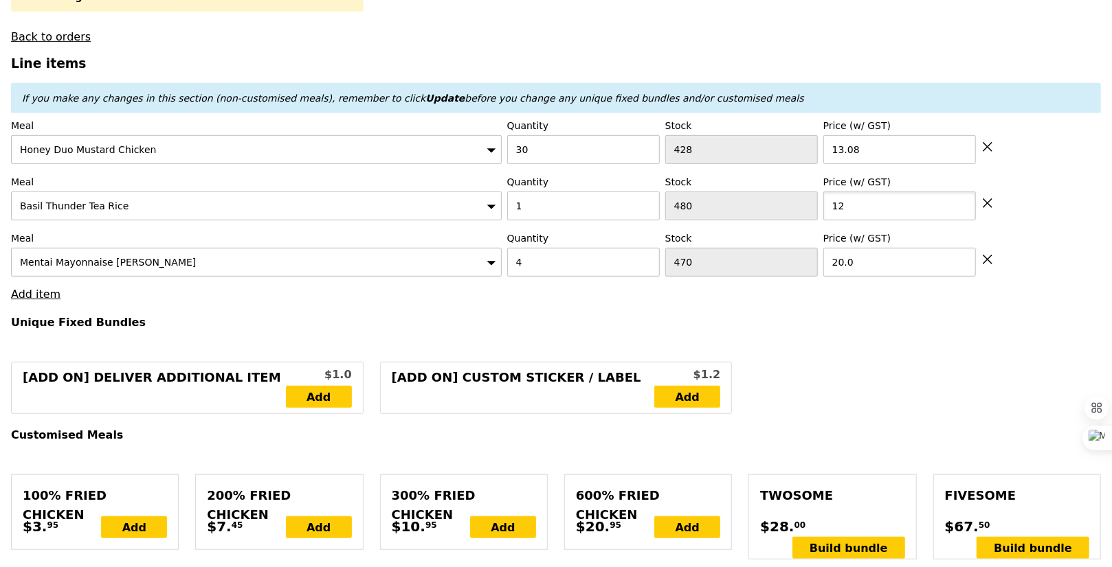
paste input "3.08"
type input "13.08"
type input "Loading..."
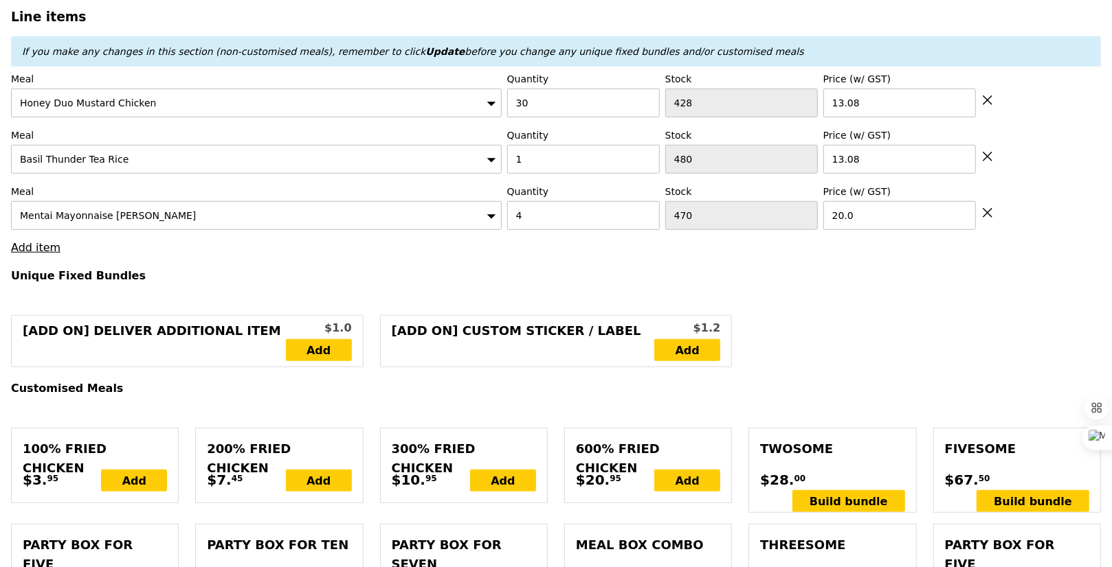
type input "484.40"
type input "488.35"
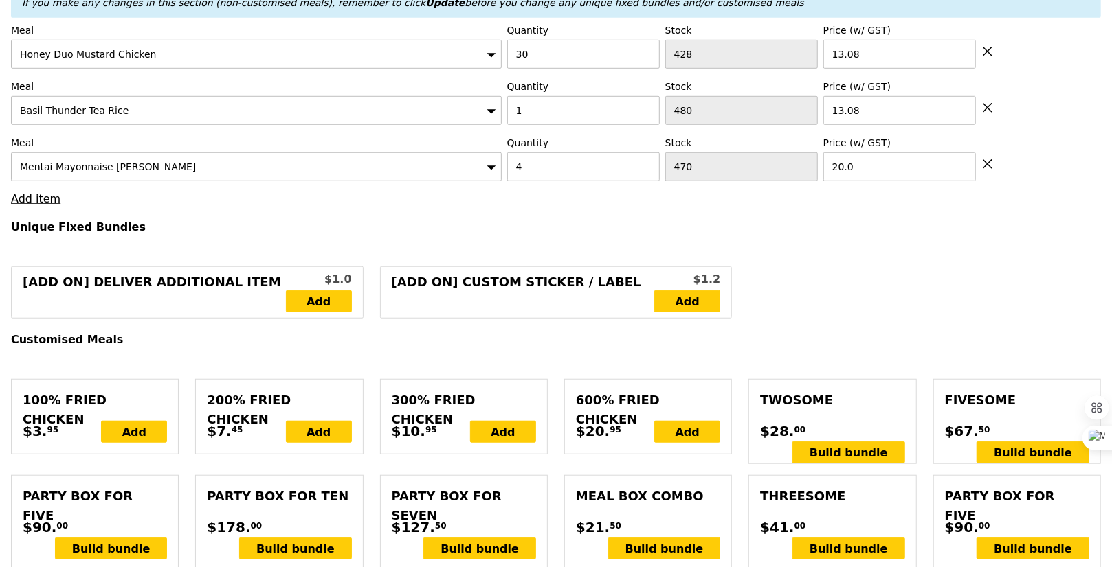
type input "485.48"
type input "489.43"
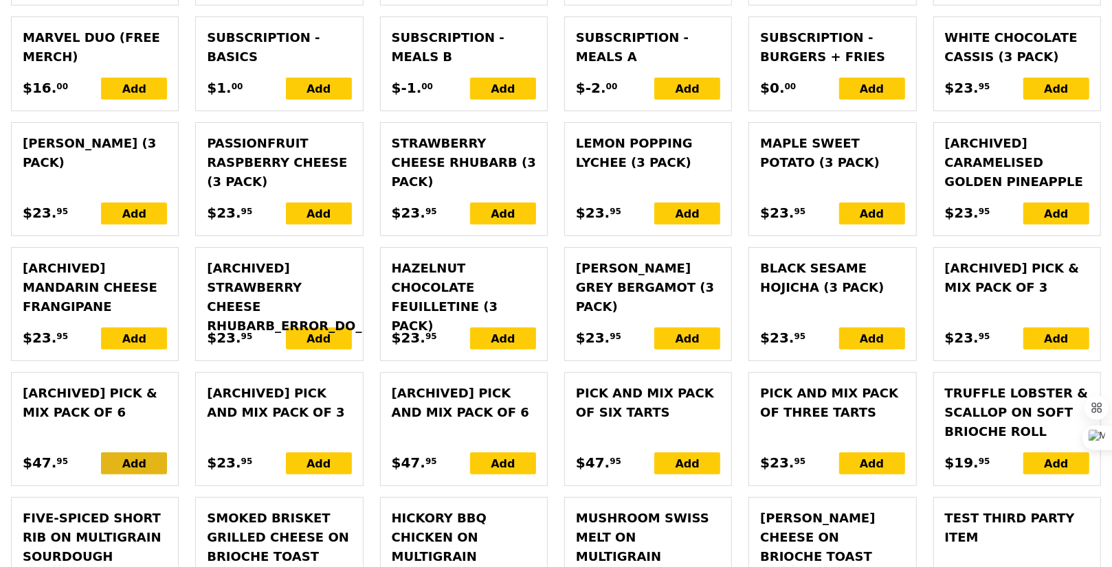
scroll to position [3333, 0]
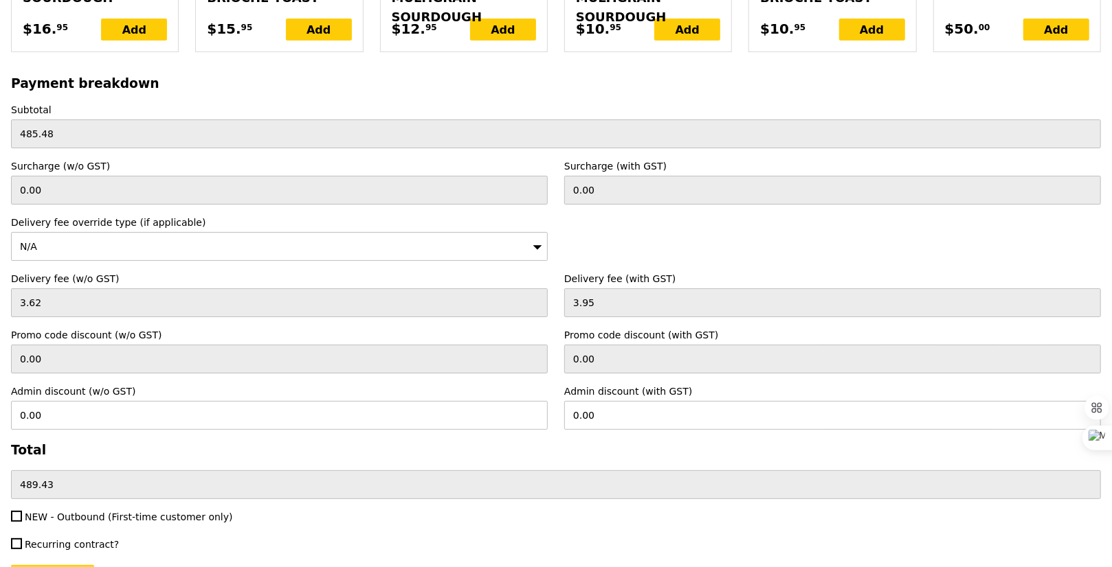
click at [84, 232] on div "N/A" at bounding box center [279, 246] width 537 height 29
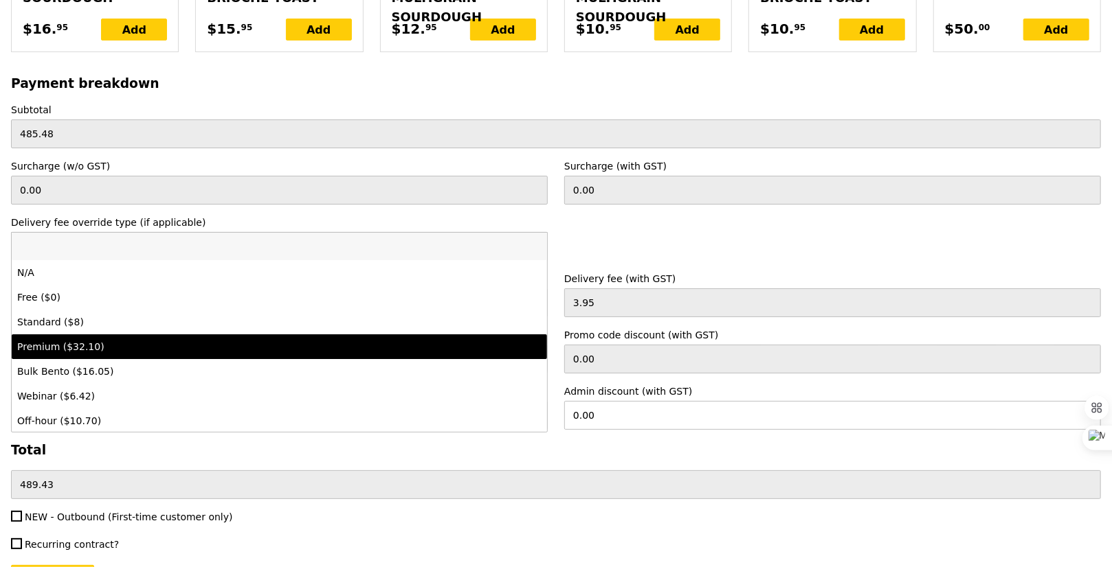
click at [123, 340] on div "Premium ($32.10)" at bounding box center [213, 347] width 393 height 14
type input "Loading..."
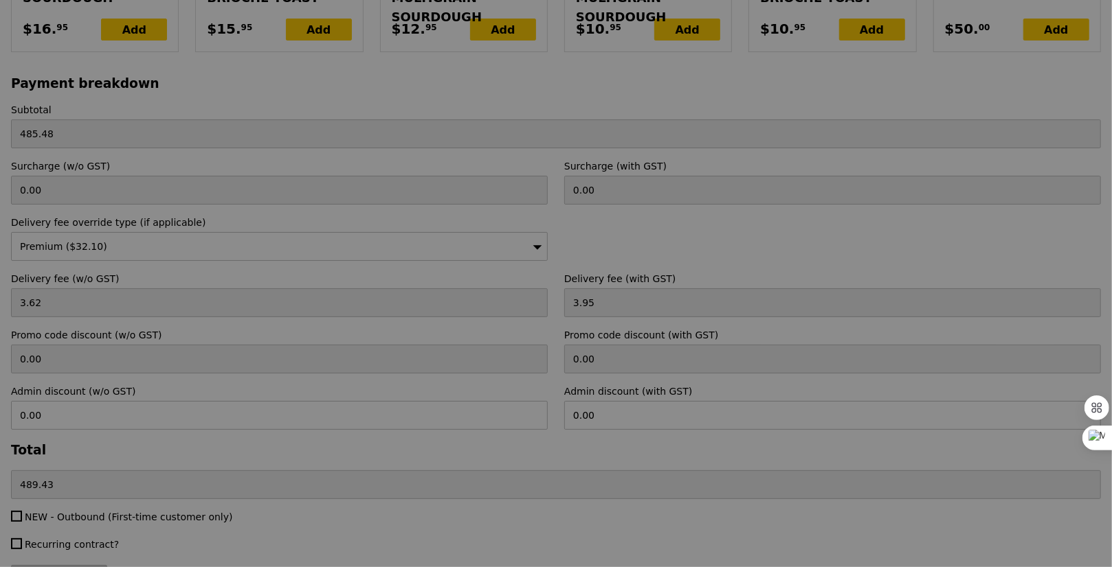
type input "29.45"
type input "32.10"
type input "517.58"
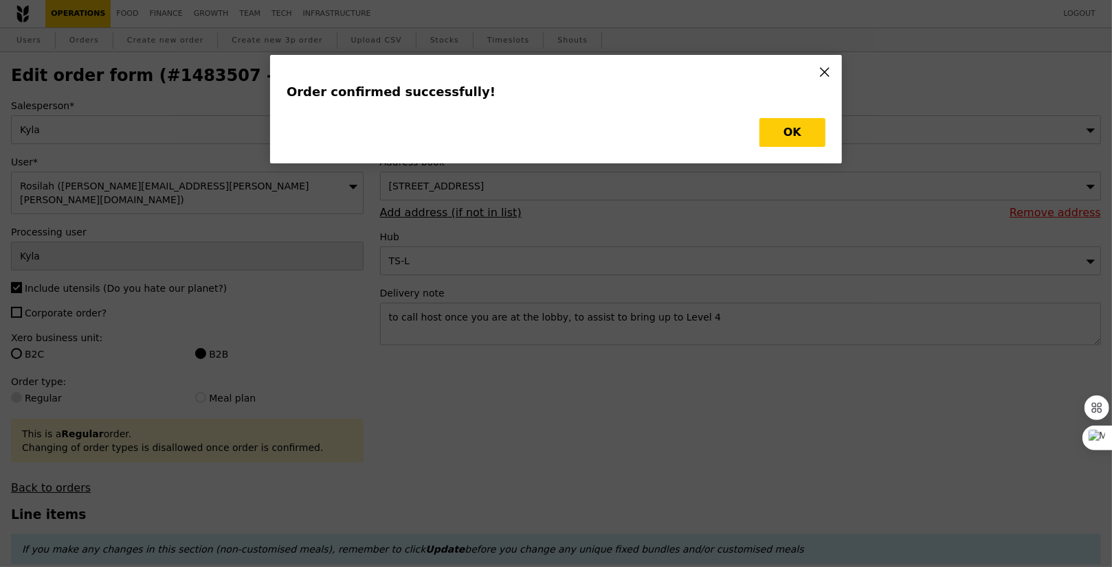
type input "Loading..."
checkbox input "false"
type input "4"
type input "470"
type input "20.00"
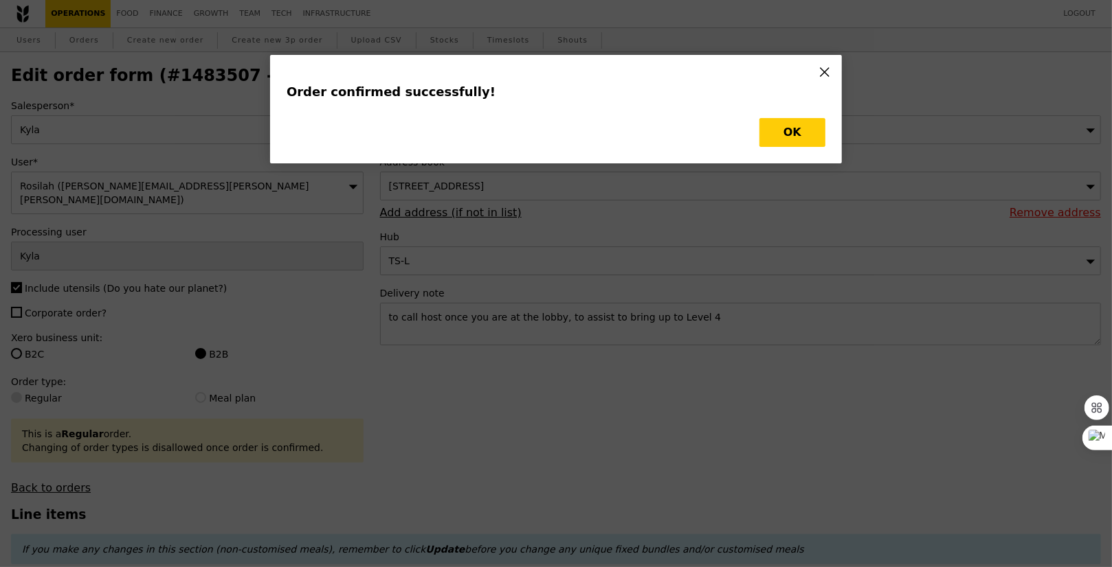
type input "30"
type input "428"
type input "13.08"
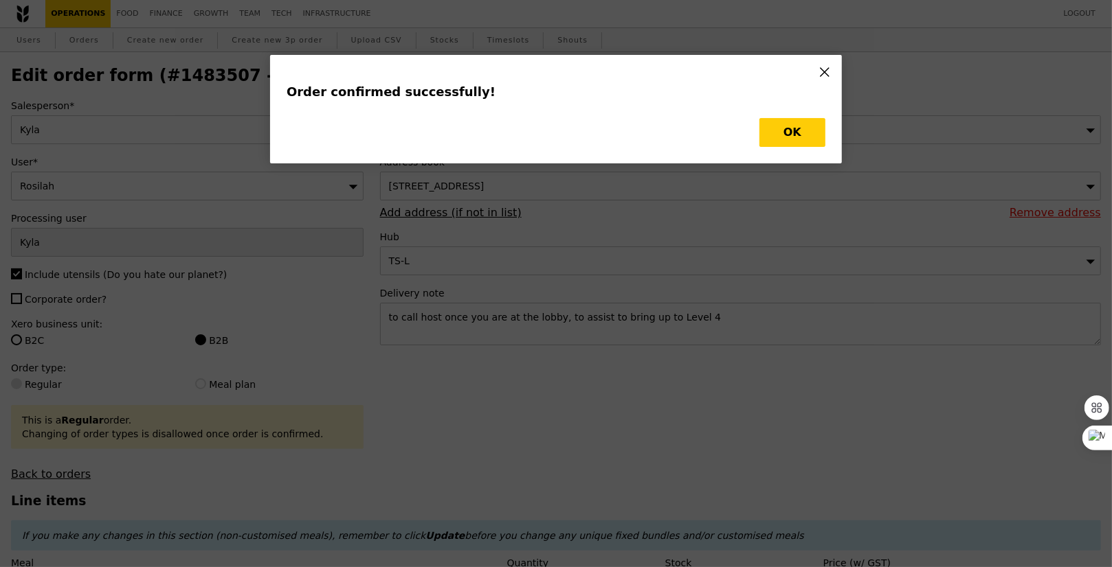
type input "466"
type input "479"
type input "398"
type input "Update"
click at [796, 128] on button "OK" at bounding box center [792, 132] width 66 height 29
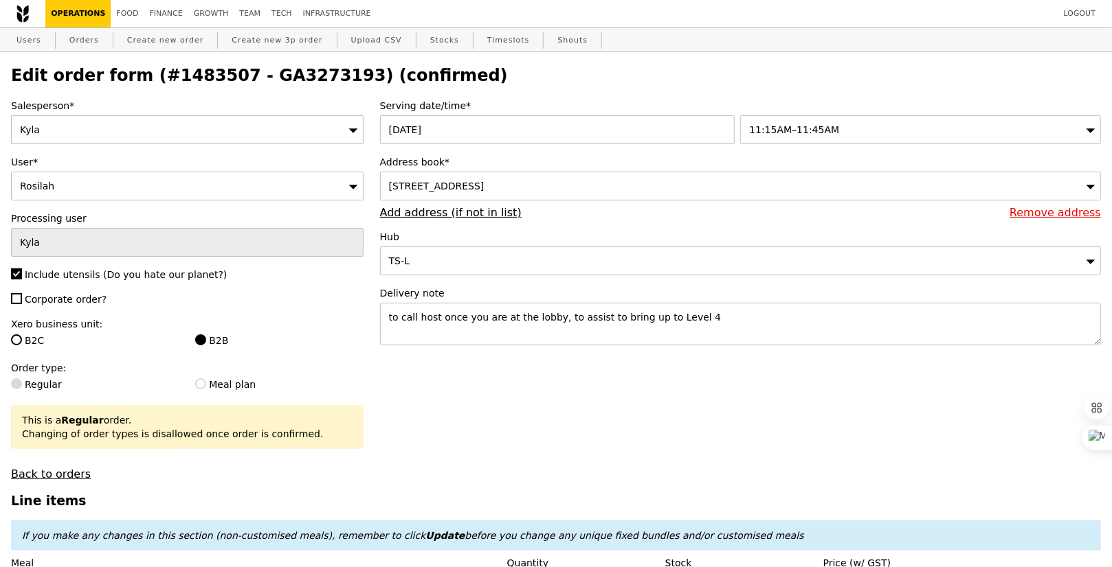
click at [284, 69] on h2 "Edit order form (#1483507 - GA3273193) (confirmed)" at bounding box center [556, 75] width 1090 height 19
copy h2 "GA3273193"
click at [93, 44] on link "Orders" at bounding box center [84, 40] width 41 height 25
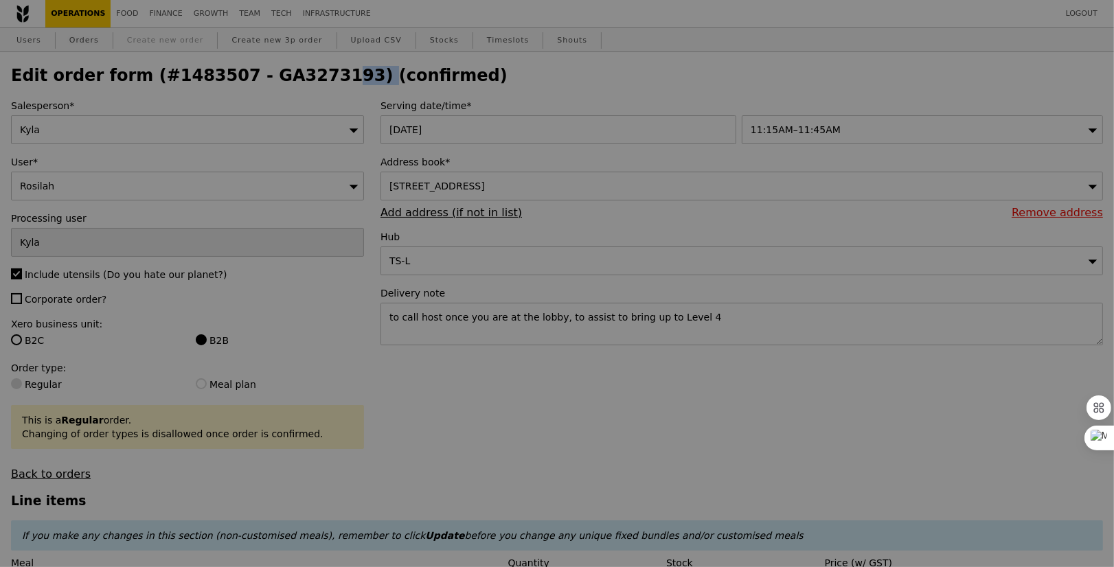
select select "100"
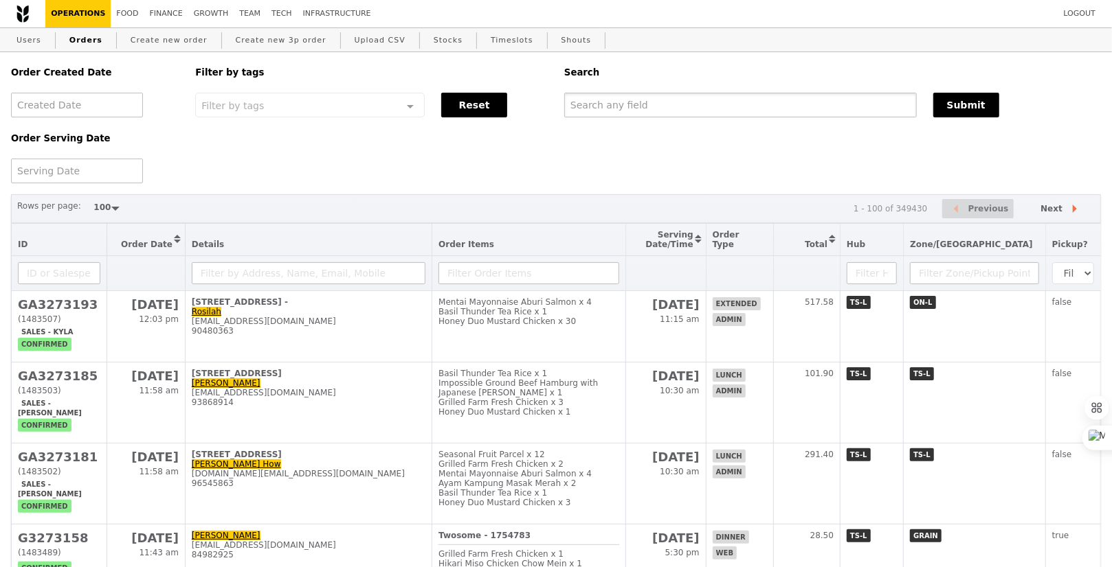
click at [655, 111] on input "text" at bounding box center [740, 105] width 352 height 25
paste input "GA3273193"
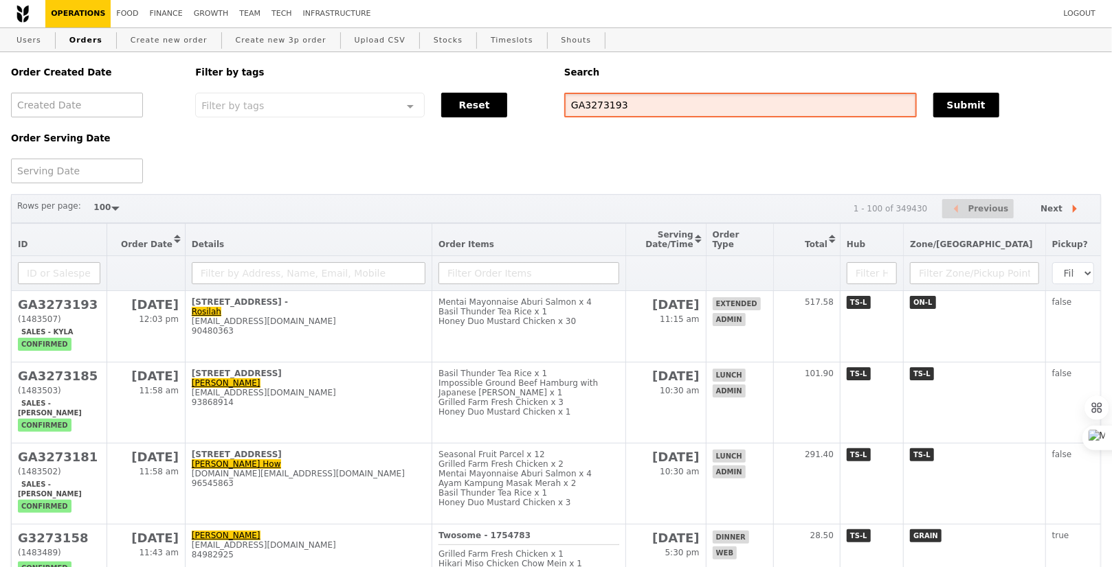
type input "GA3273193"
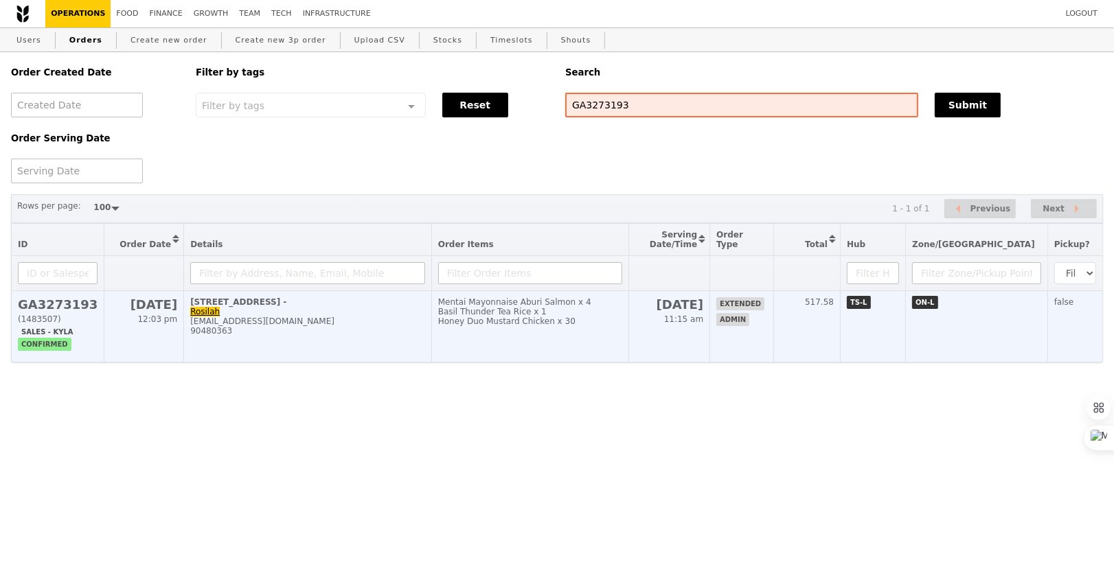
click at [551, 328] on td "Mentai Mayonnaise Aburi Salmon x 4 Basil Thunder Tea Rice x 1 Honey Duo Mustard…" at bounding box center [529, 326] width 197 height 71
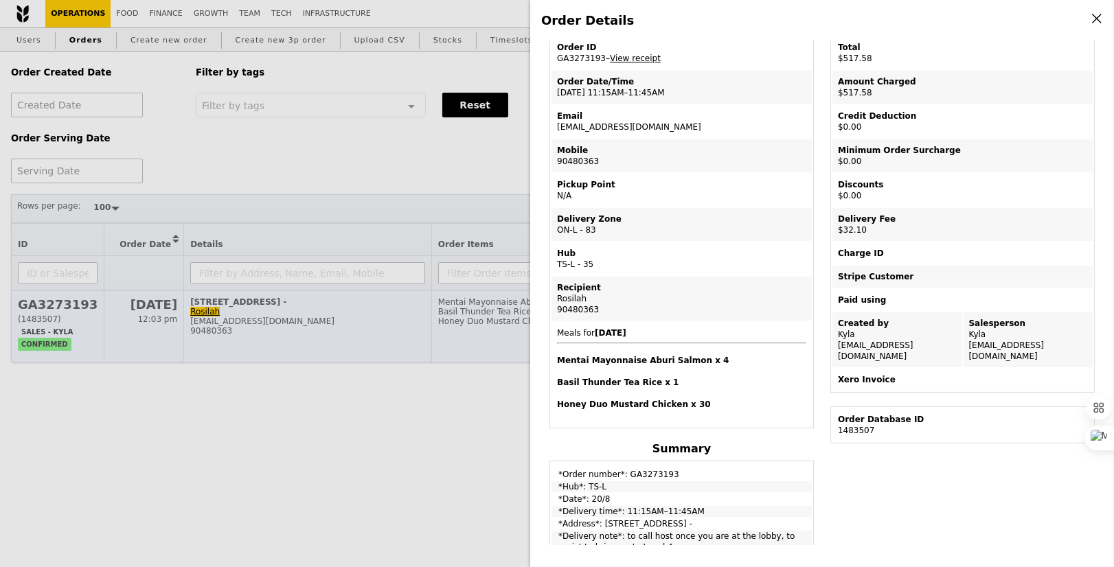
scroll to position [157, 0]
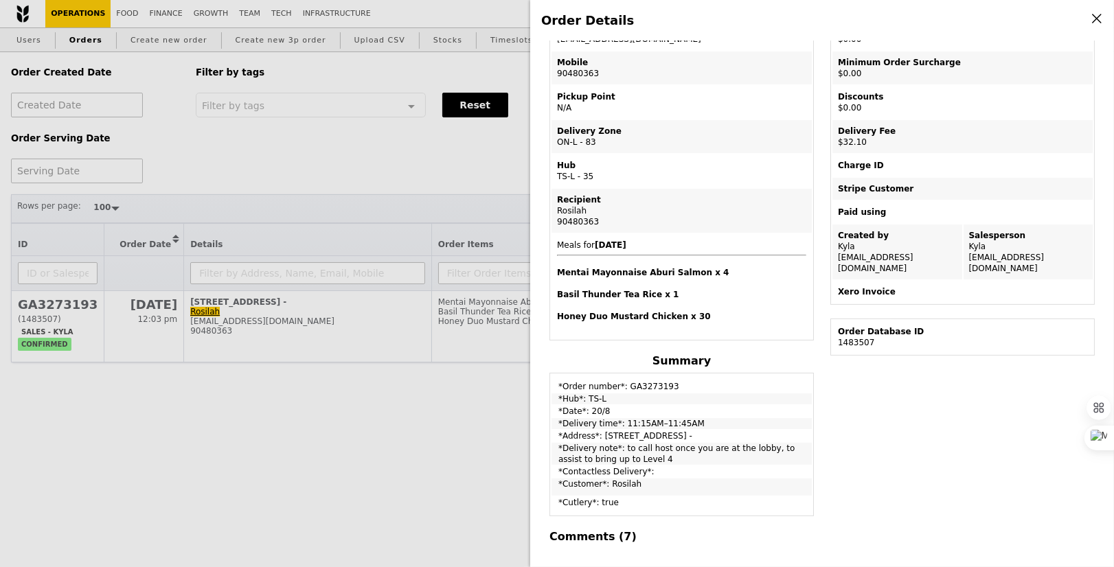
drag, startPoint x: 555, startPoint y: 377, endPoint x: 747, endPoint y: 419, distance: 196.9
click at [747, 419] on tbody "*Order number*: GA3273193 *Hub*: TS-L *Date*: 20/8 *Delivery time*: 11:15AM–11:…" at bounding box center [682, 444] width 260 height 139
copy tbody "*Order number*: GA3273193 *Hub*: TS-L *Date*: 20/8 *Delivery time*: 11:15AM–11:…"
click at [713, 206] on div "Rosilah" at bounding box center [681, 210] width 249 height 11
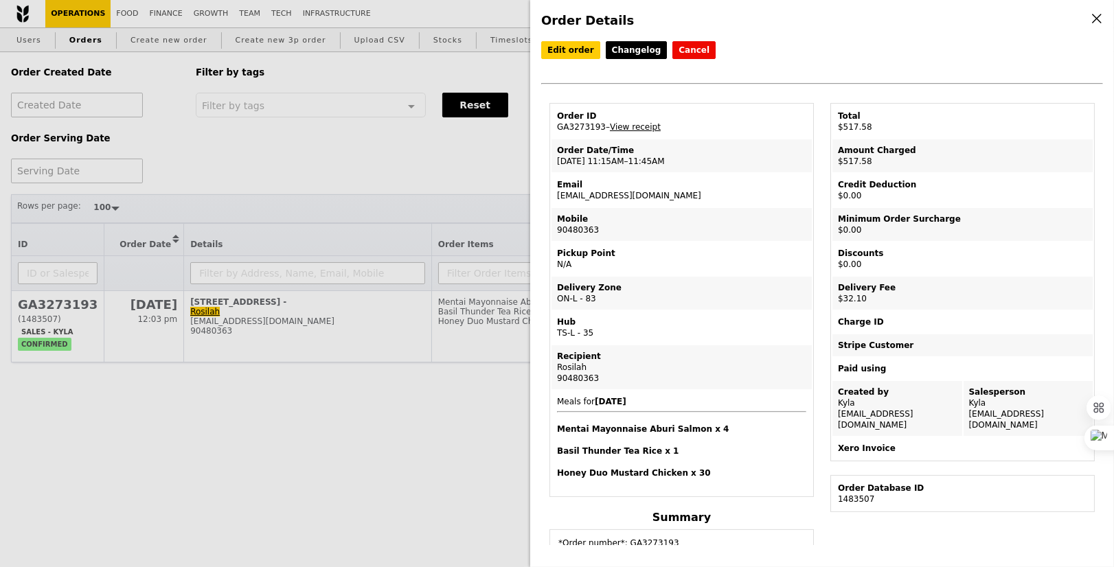
click at [612, 197] on td "Email rosilah.mustapha@duke-nus.edu.sg" at bounding box center [682, 190] width 260 height 33
copy td "[EMAIL_ADDRESS][DOMAIN_NAME]"
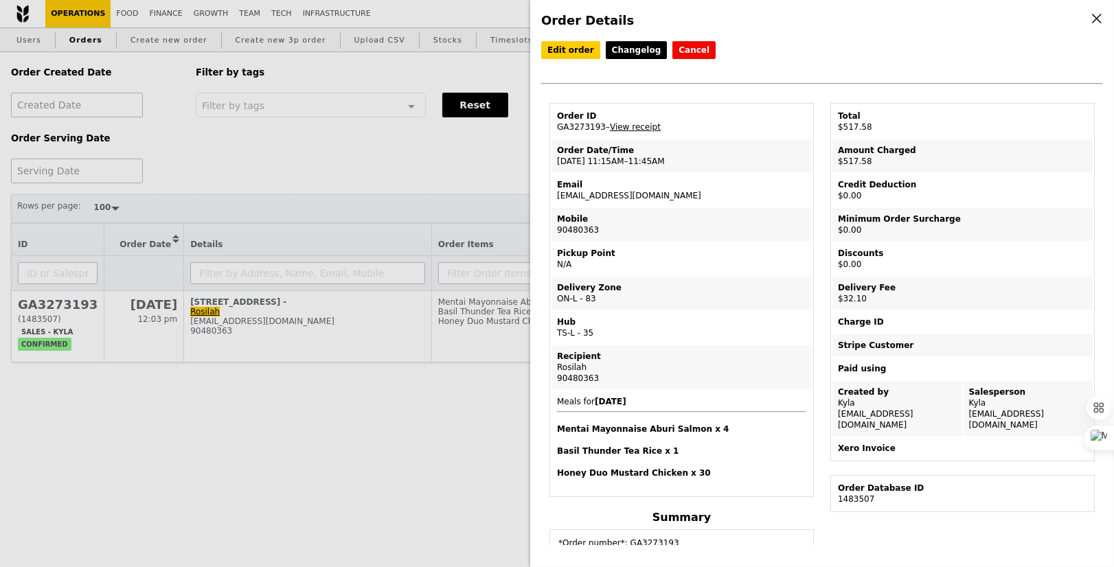
click at [652, 120] on td "Order ID GA3273193 – View receipt" at bounding box center [682, 121] width 260 height 33
click at [653, 122] on link "View receipt" at bounding box center [635, 127] width 51 height 10
click at [355, 73] on div "Order Details Edit order Changelog Cancel Order ID GA3273193 – View receipt Ord…" at bounding box center [557, 283] width 1114 height 567
